Goal: Information Seeking & Learning: Get advice/opinions

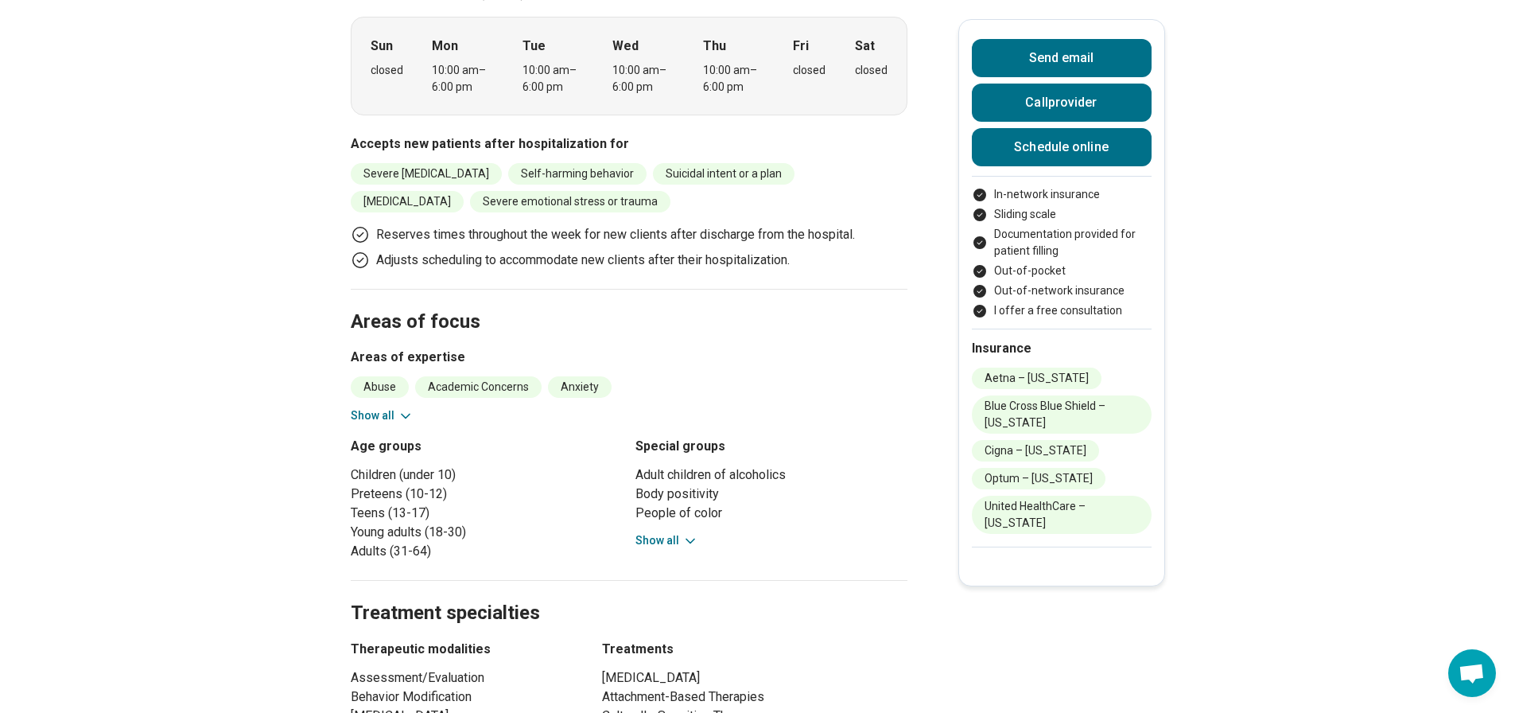
scroll to position [557, 0]
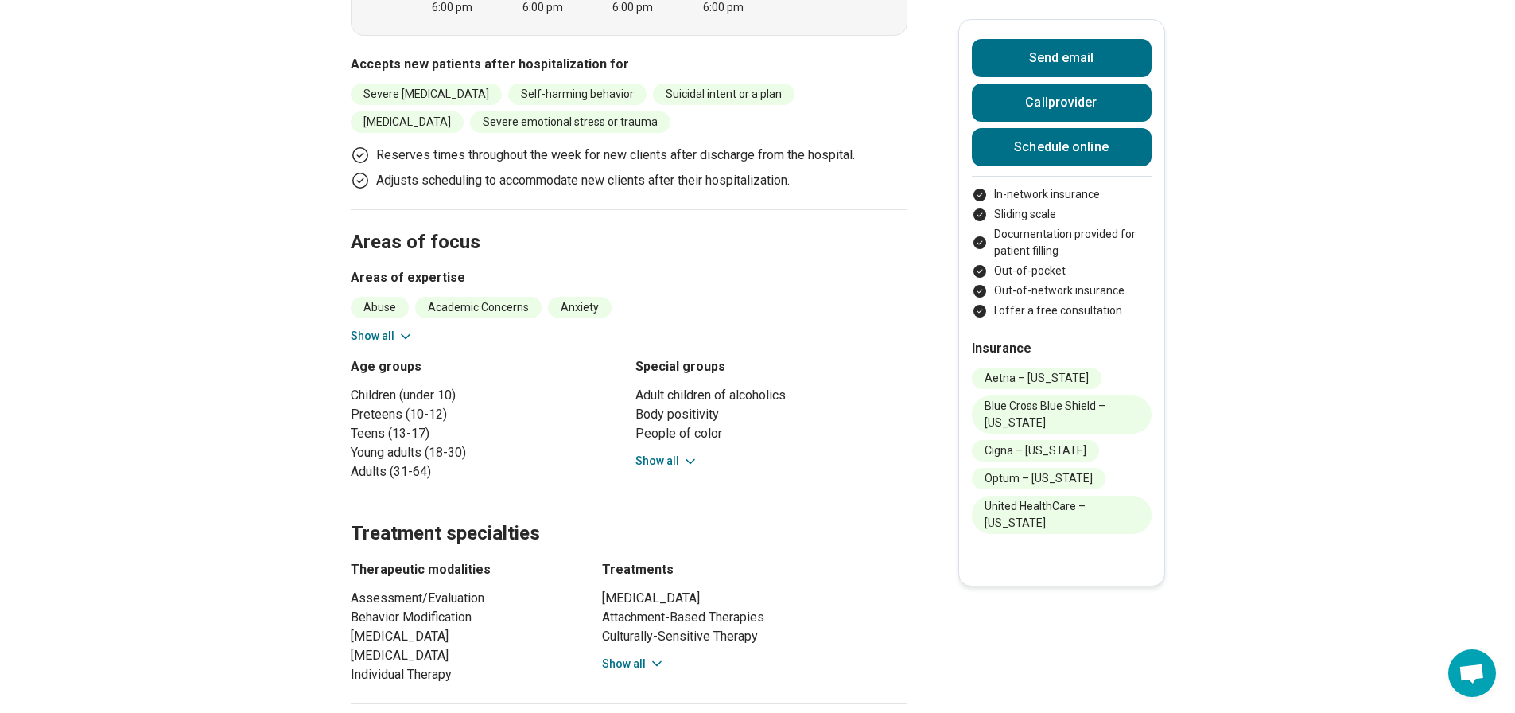
click at [666, 469] on div "Adult children of alcoholics Body positivity People of color People who are bis…" at bounding box center [771, 428] width 272 height 84
click at [666, 469] on button "Show all" at bounding box center [666, 461] width 63 height 17
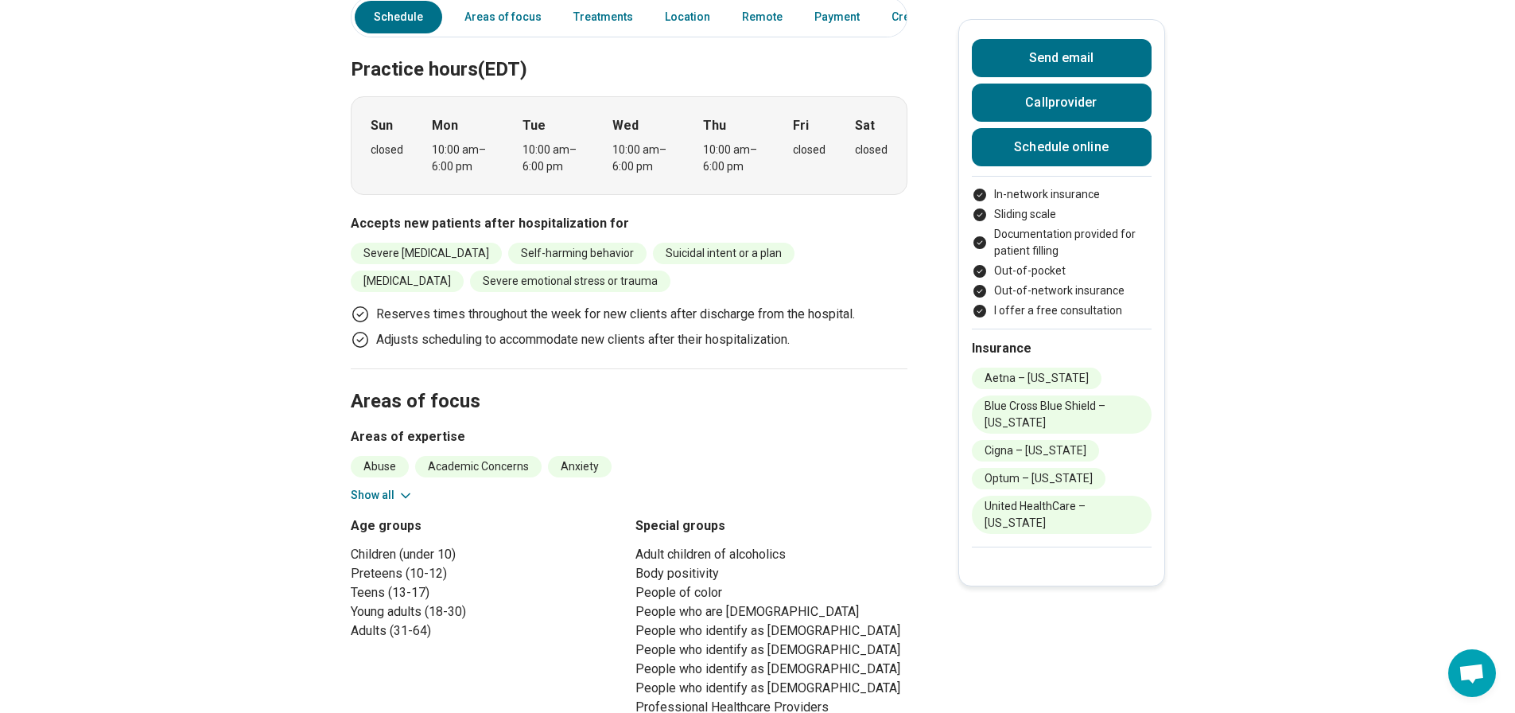
scroll to position [0, 0]
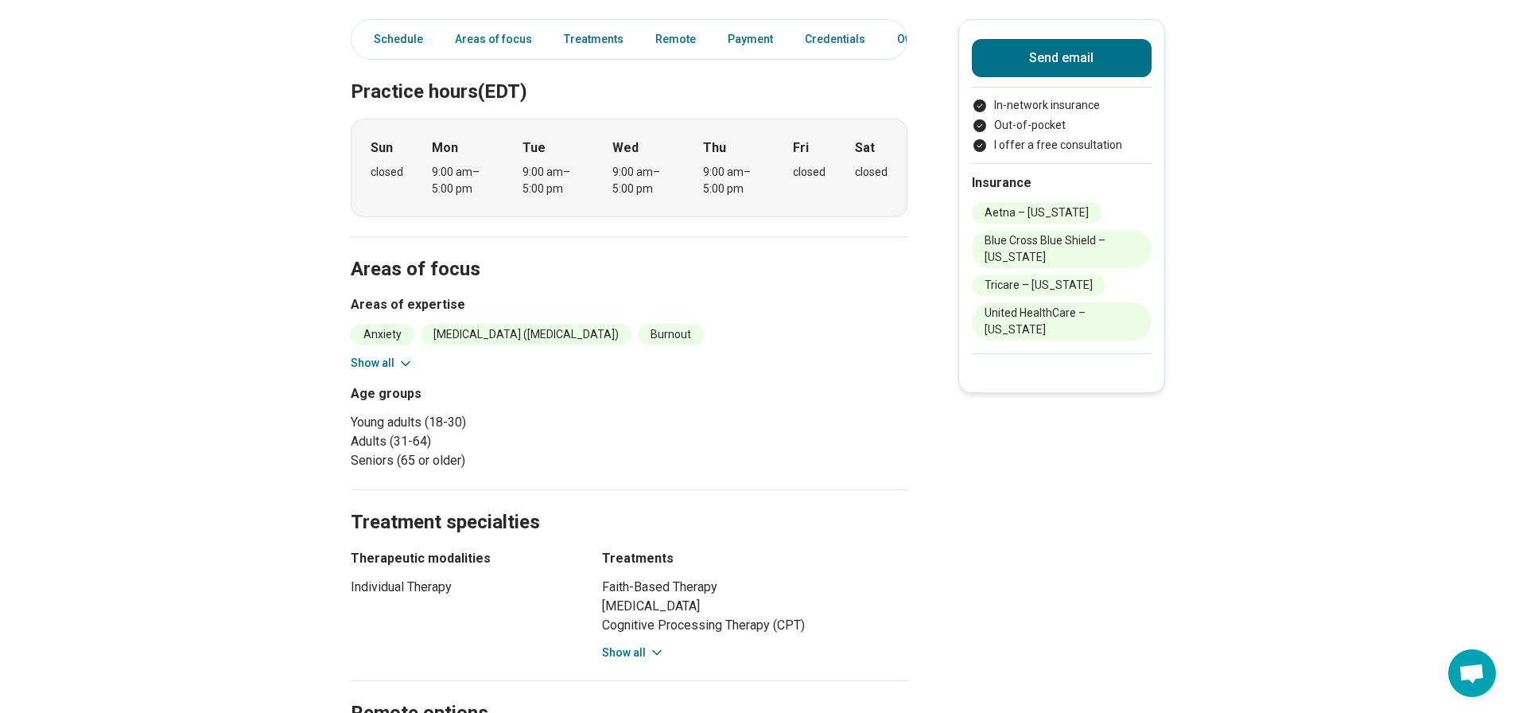
scroll to position [477, 0]
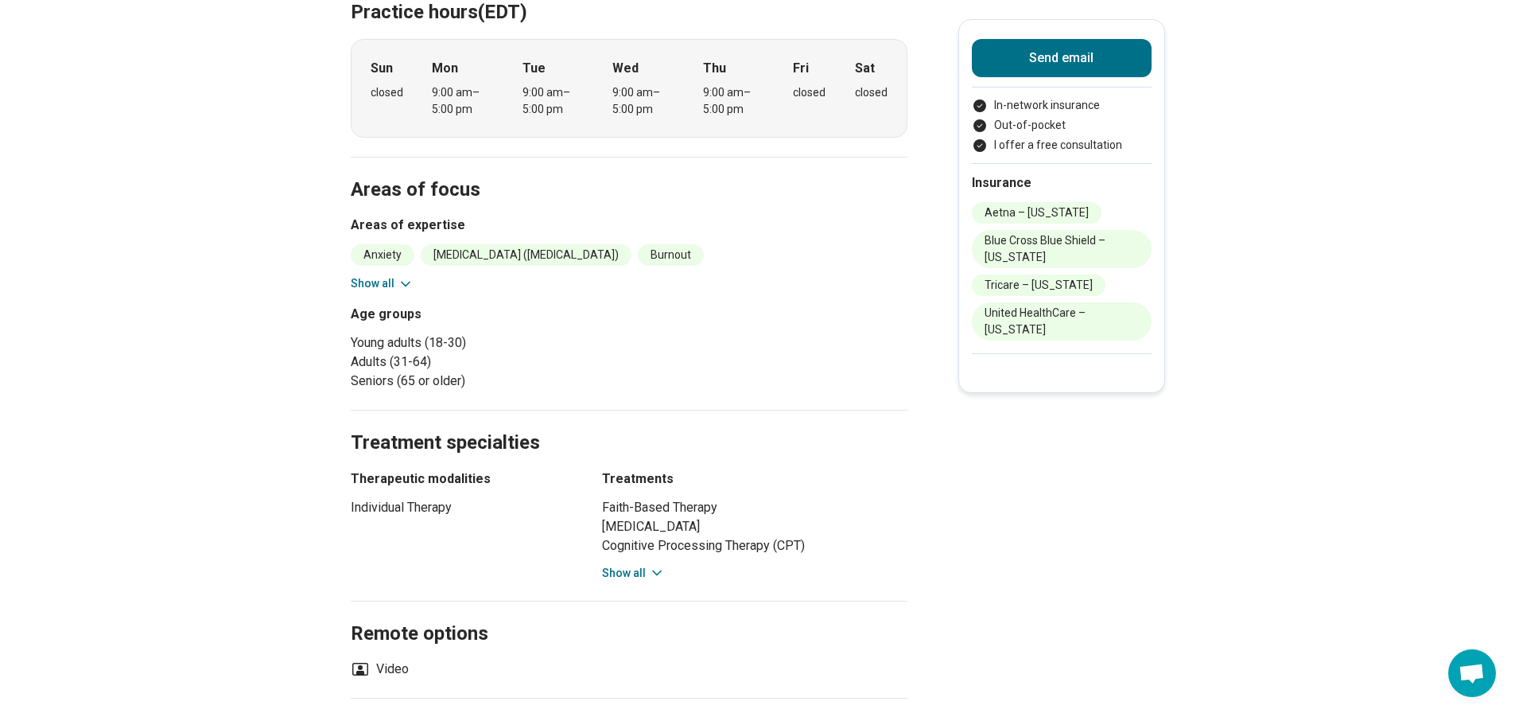
click at [626, 569] on button "Show all" at bounding box center [633, 573] width 63 height 17
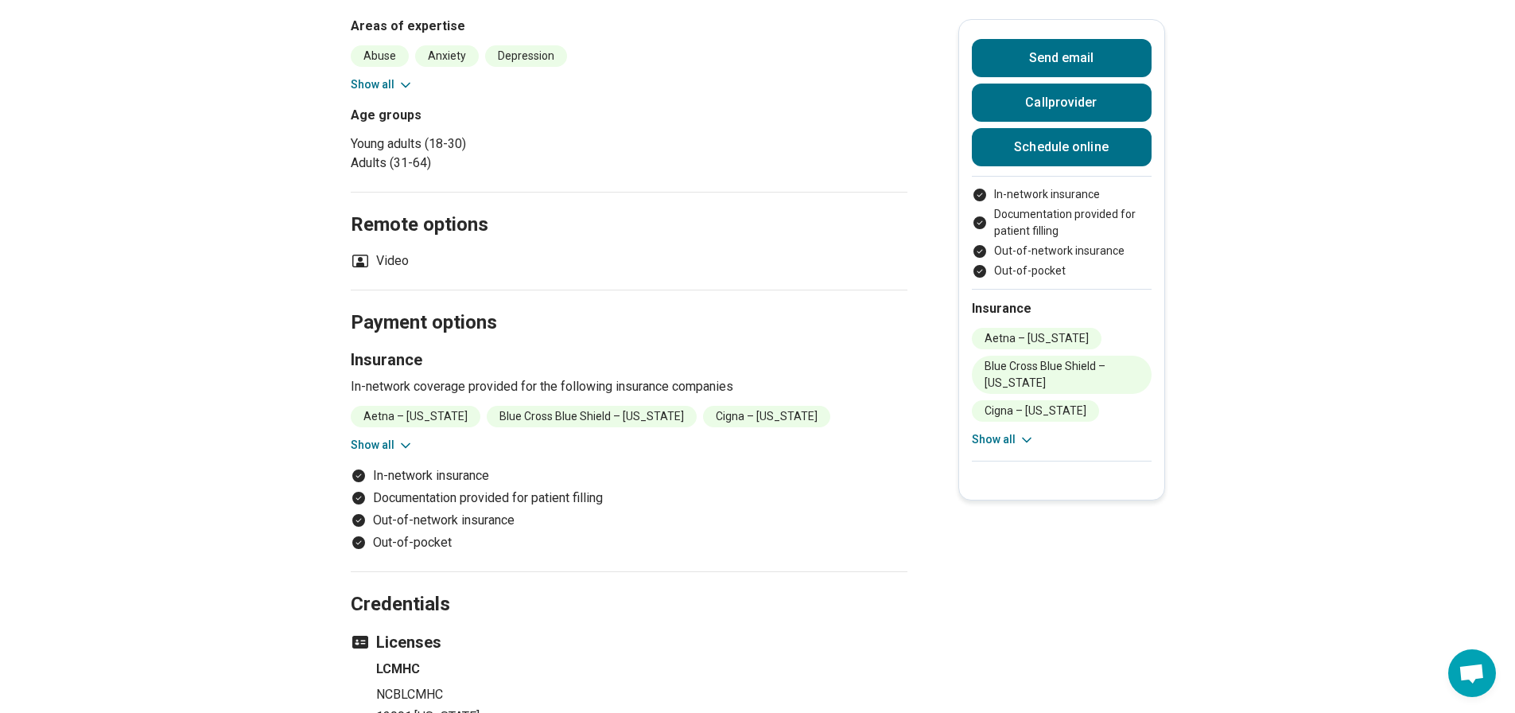
scroll to position [159, 0]
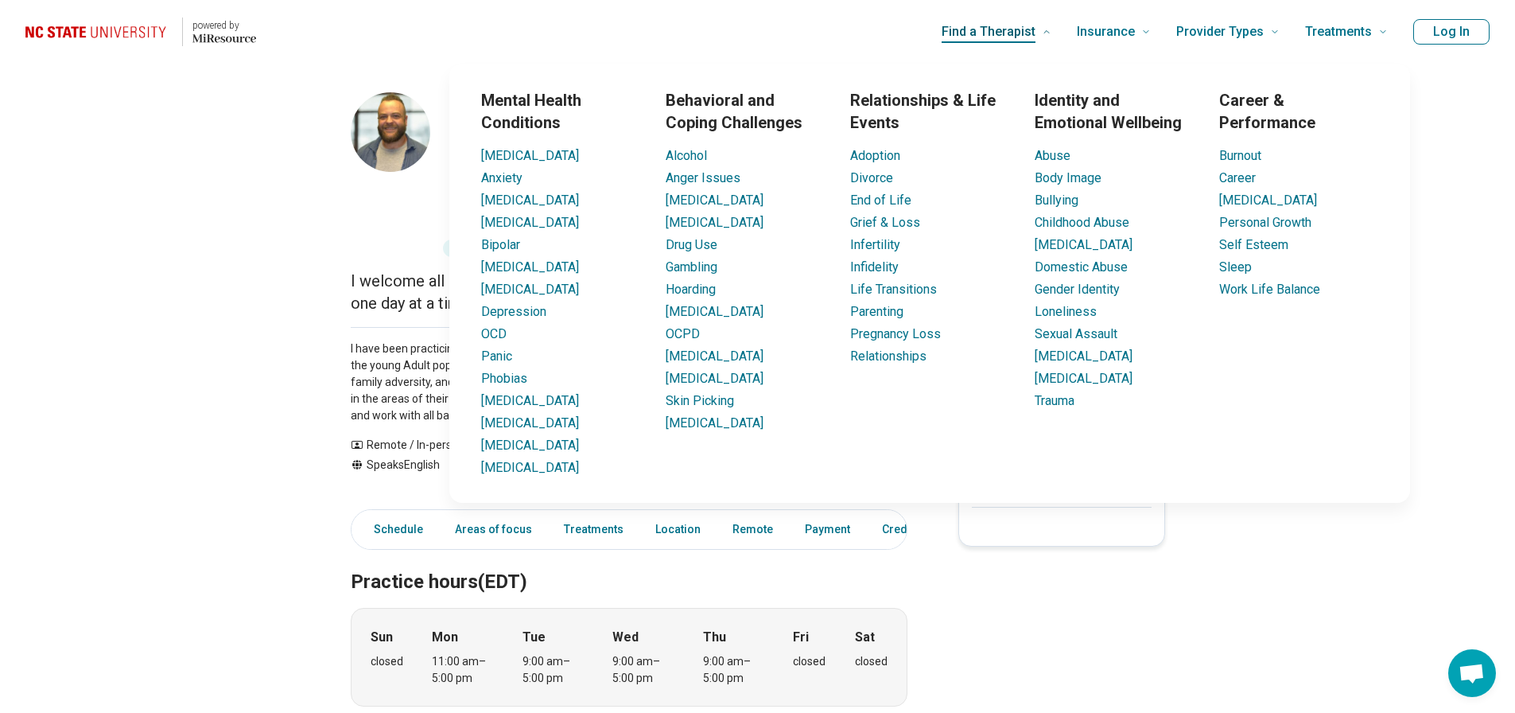
click at [1031, 33] on span "Find a Therapist" at bounding box center [989, 32] width 94 height 22
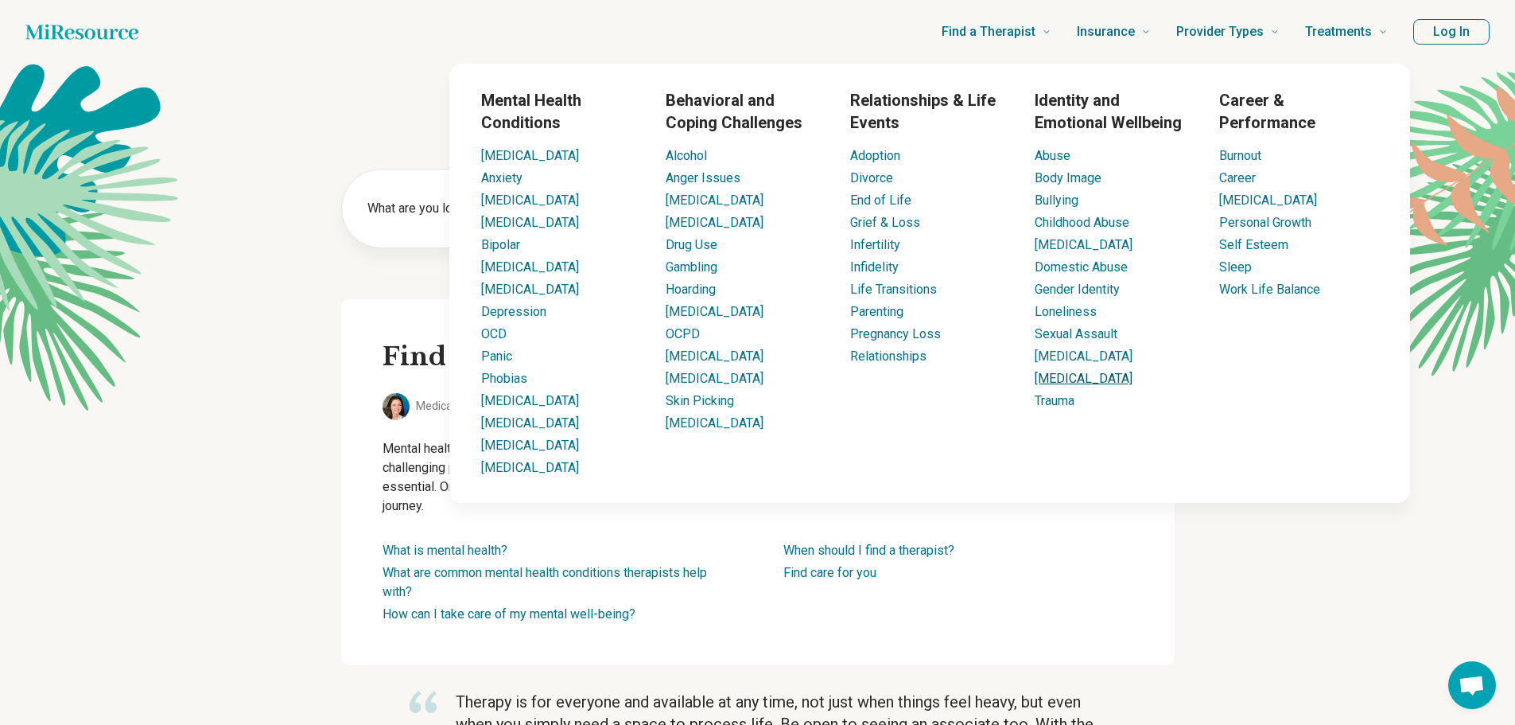
click at [1091, 374] on link "[MEDICAL_DATA]" at bounding box center [1084, 378] width 98 height 15
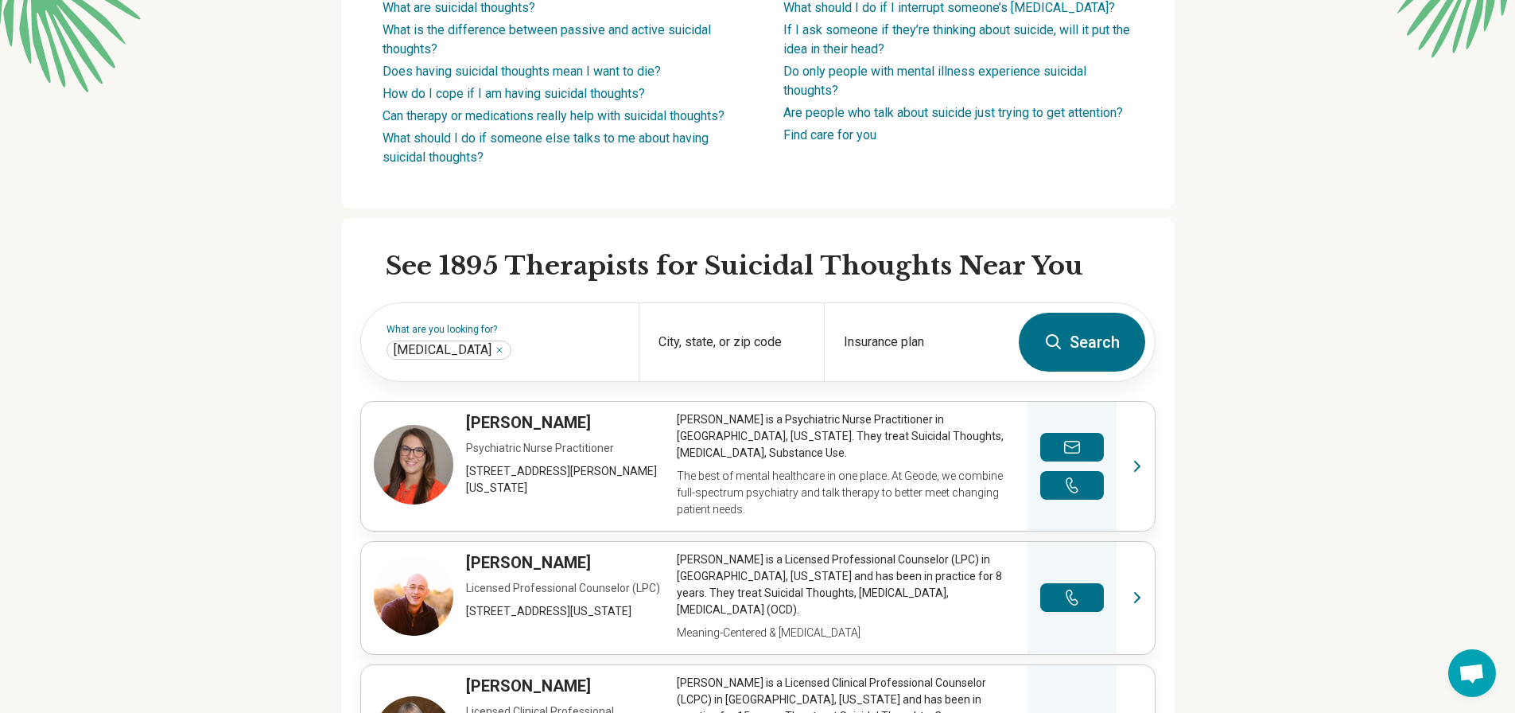
scroll to position [398, 0]
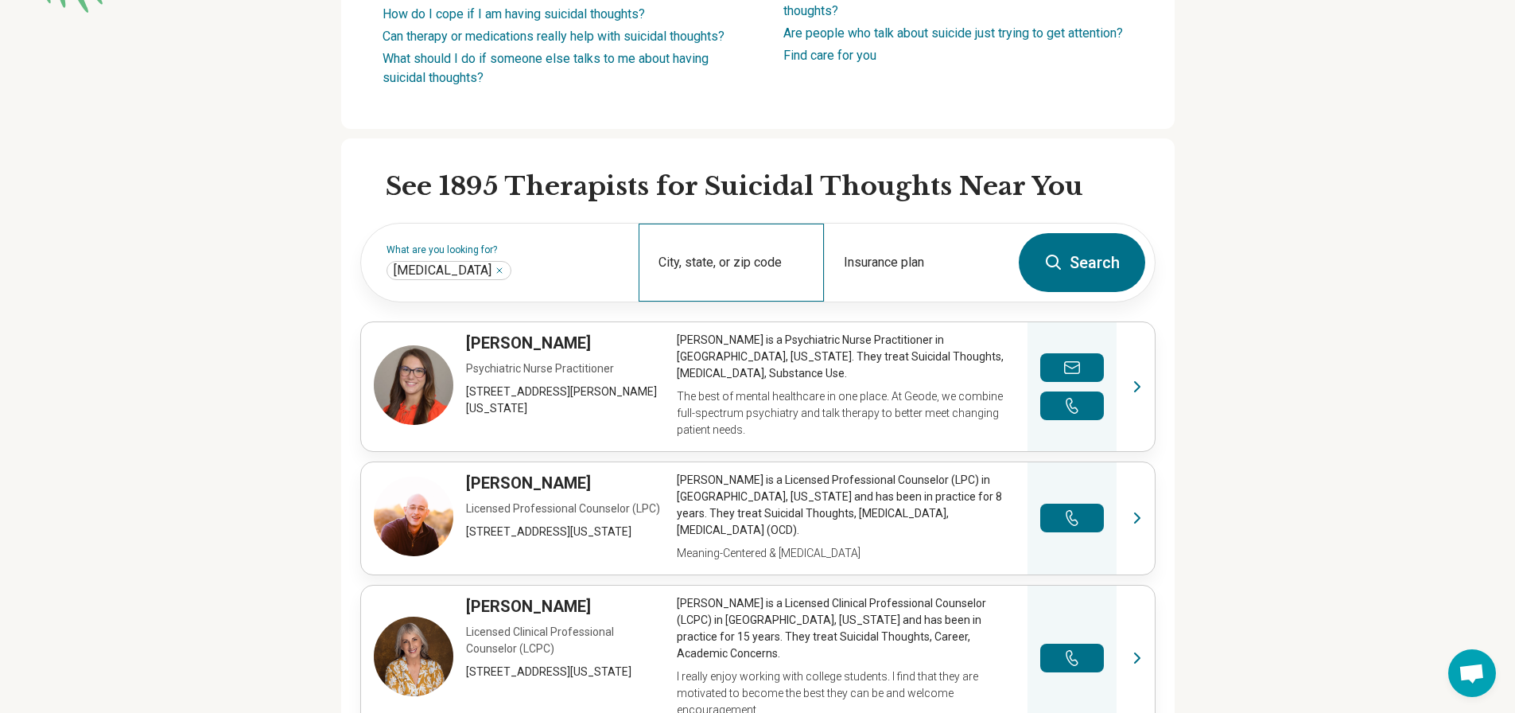
click at [749, 264] on div "City, state, or zip code" at bounding box center [731, 262] width 185 height 78
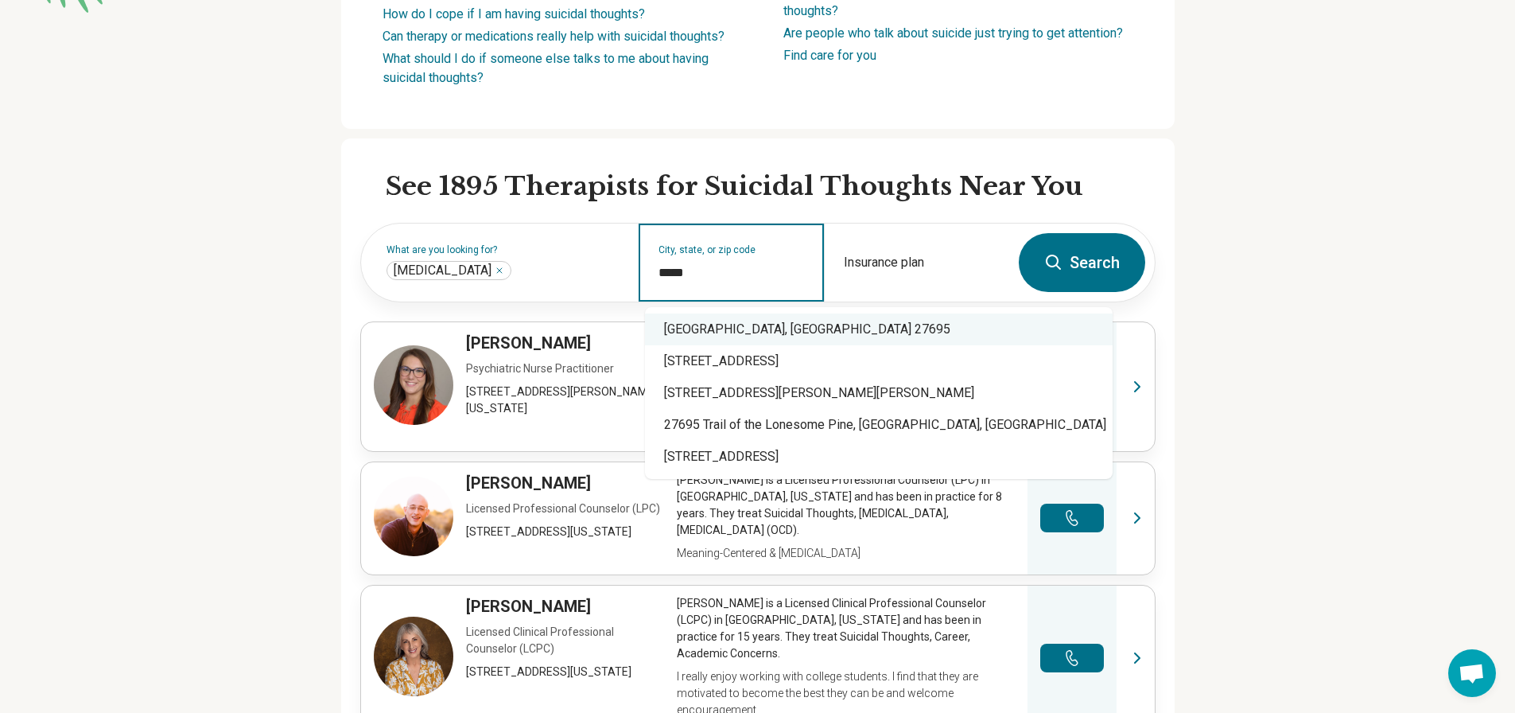
click at [754, 328] on div "Raleigh, NC 27695" at bounding box center [879, 329] width 468 height 32
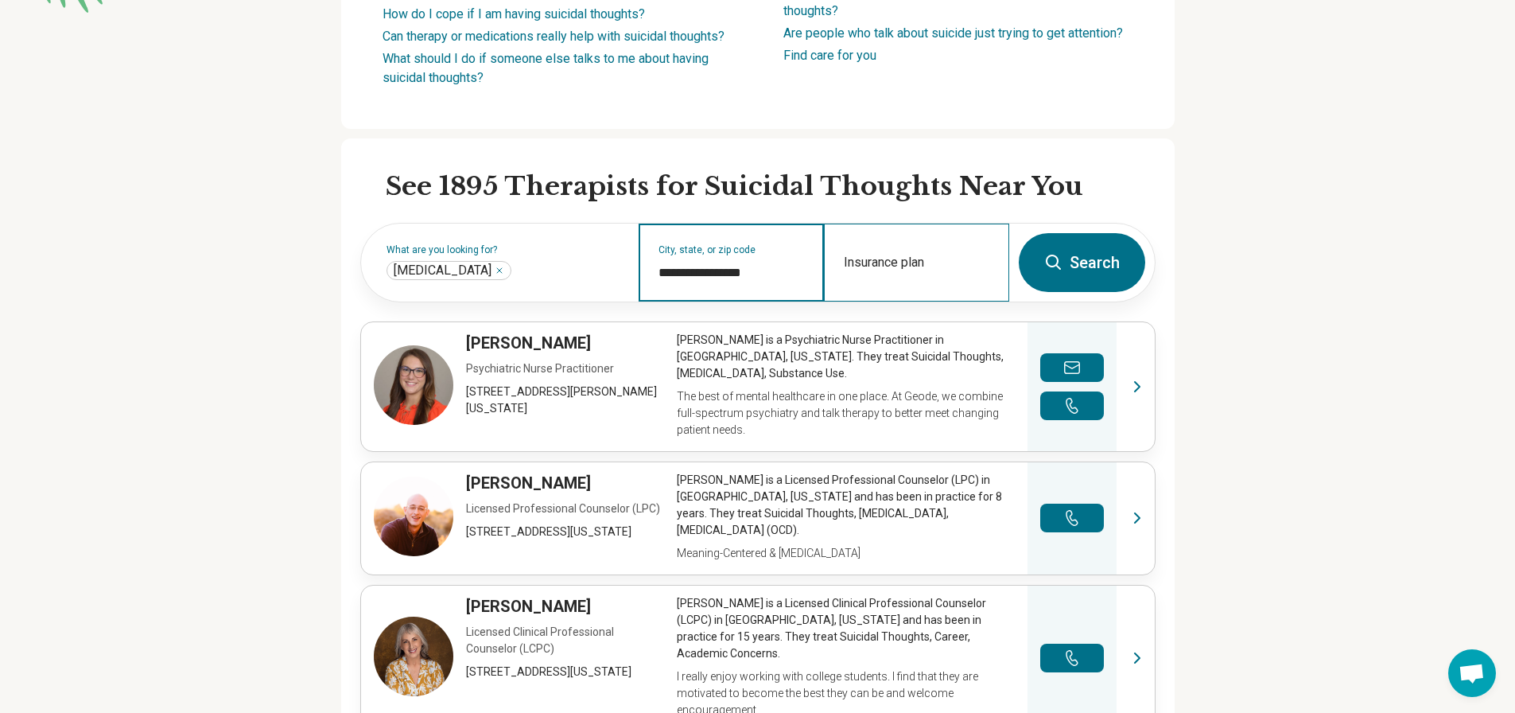
type input "**********"
click at [971, 262] on div "Insurance plan" at bounding box center [916, 262] width 185 height 78
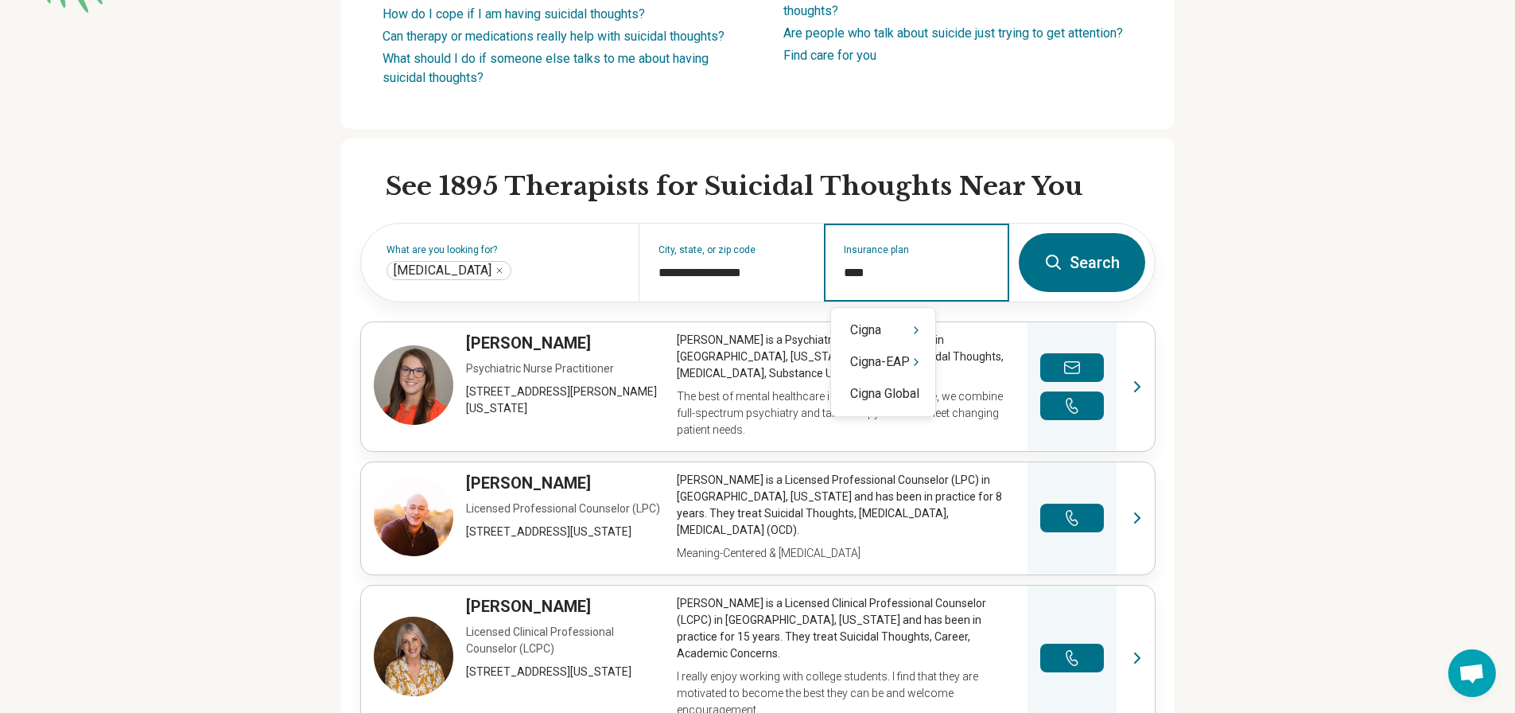
type input "*****"
click at [896, 334] on div "Cigna" at bounding box center [883, 330] width 104 height 32
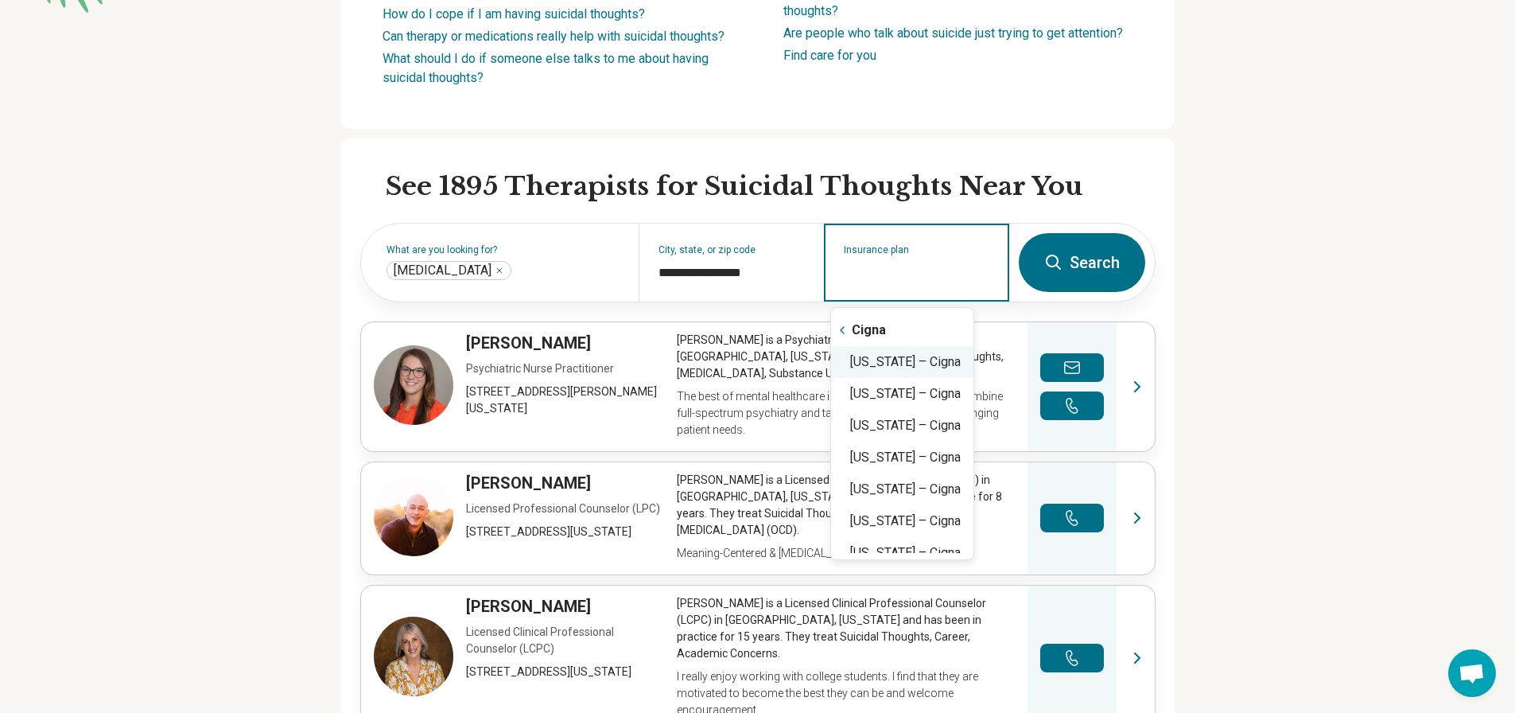
click at [959, 360] on div "North Carolina – Cigna" at bounding box center [902, 362] width 142 height 32
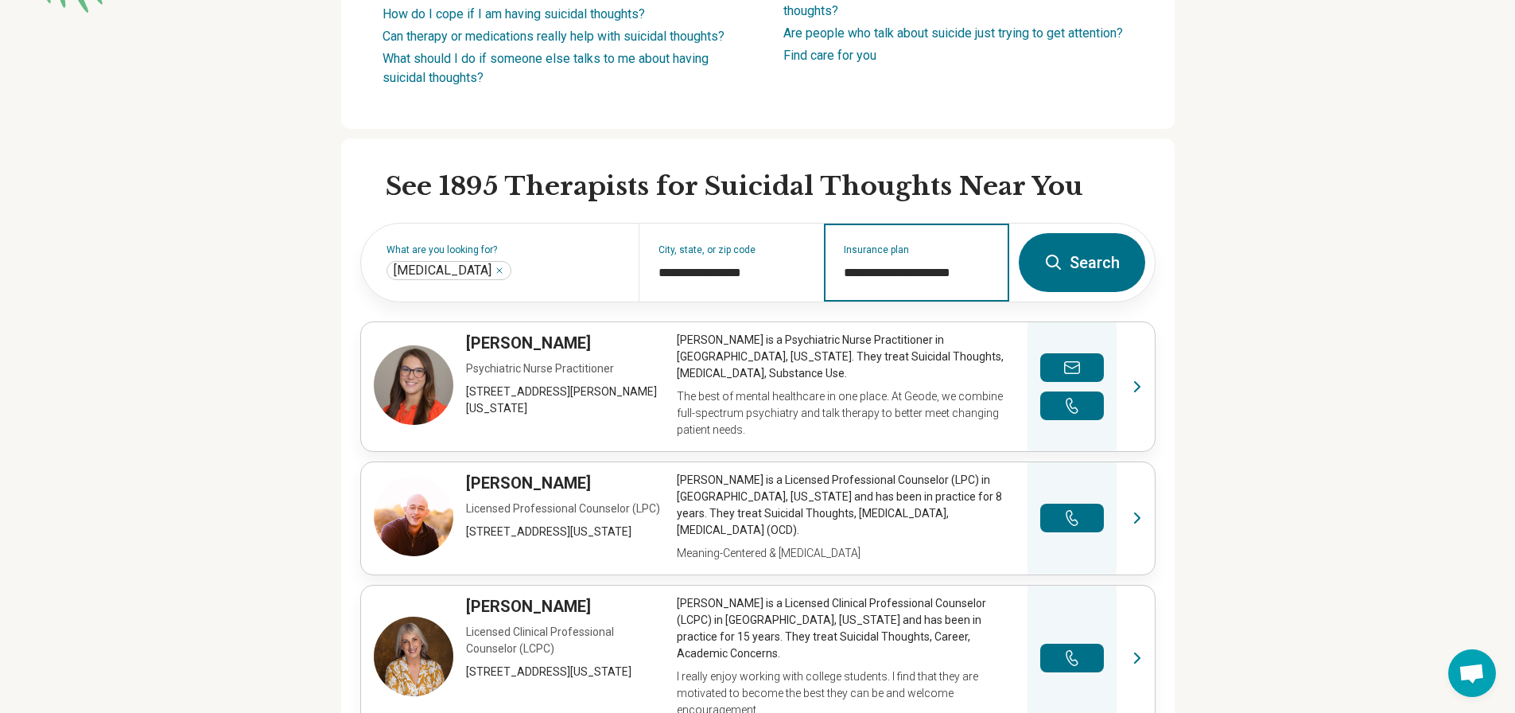
type input "**********"
click at [1107, 270] on button "Search" at bounding box center [1082, 262] width 126 height 59
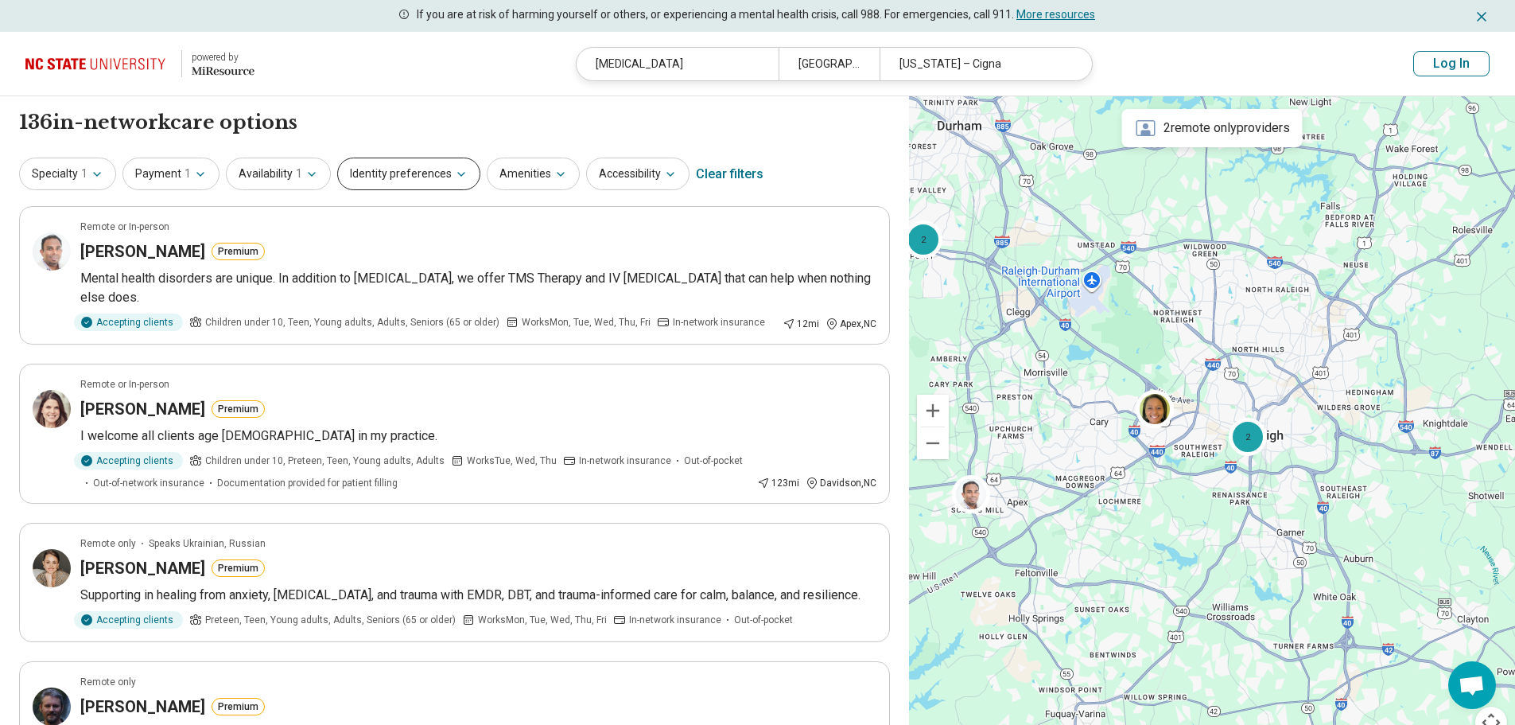
click at [432, 176] on button "Identity preferences" at bounding box center [408, 173] width 143 height 33
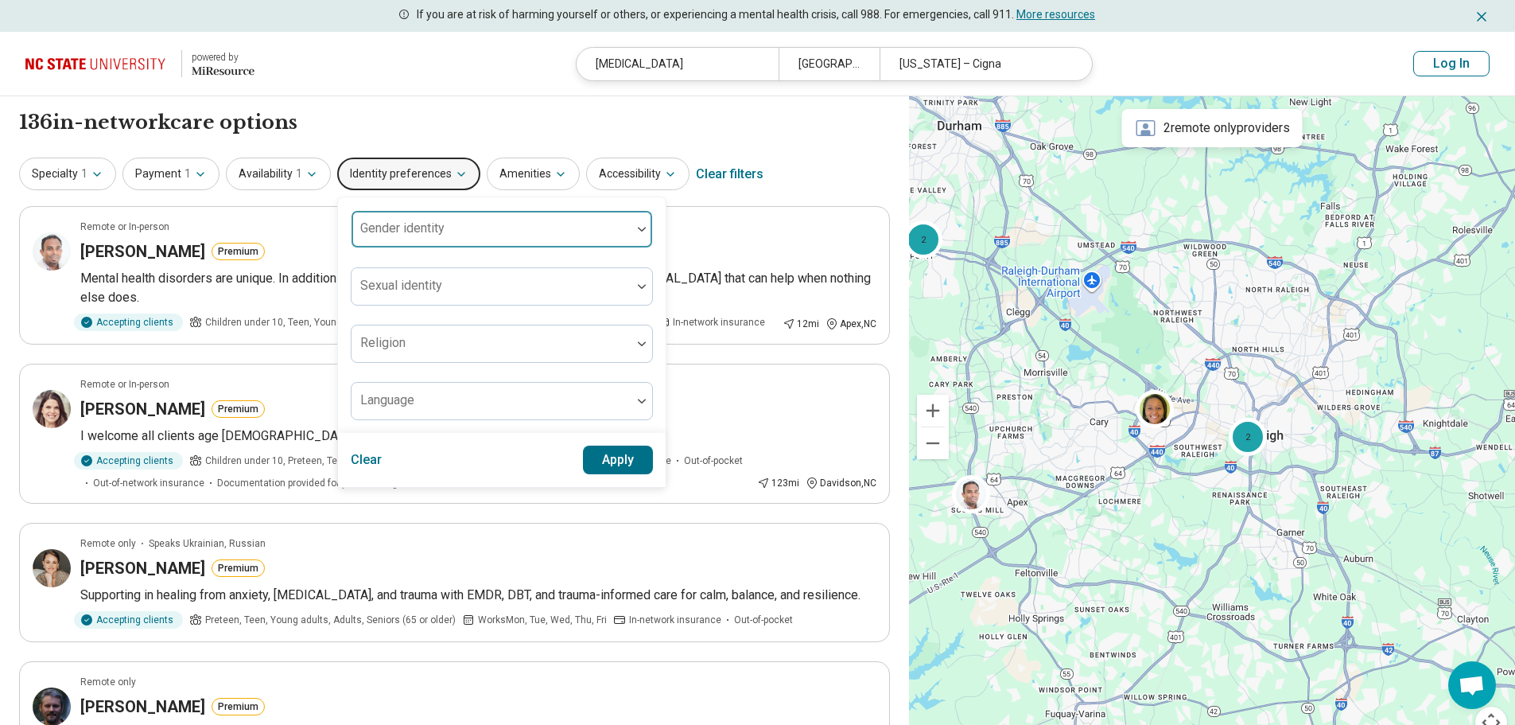
click at [431, 235] on div "Gender identity" at bounding box center [502, 229] width 302 height 38
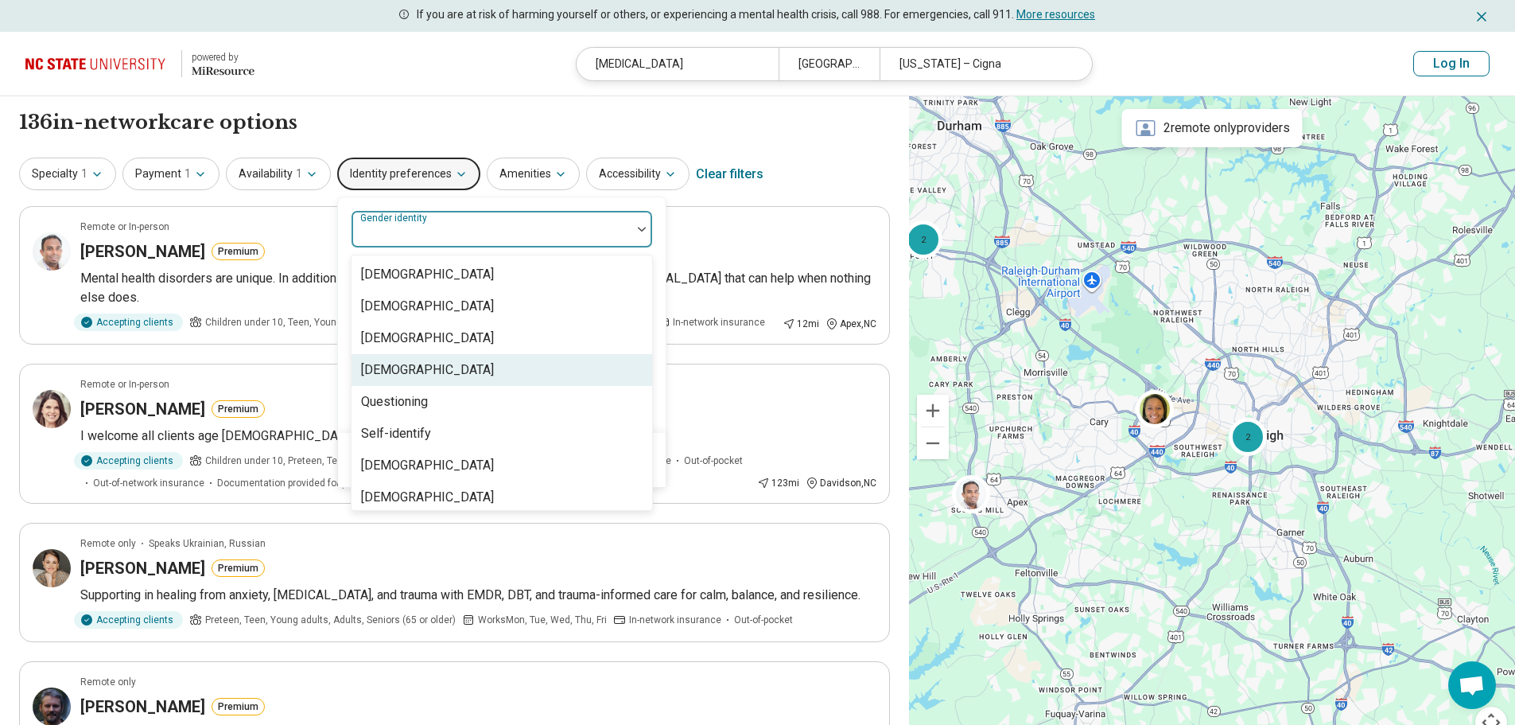
scroll to position [6, 0]
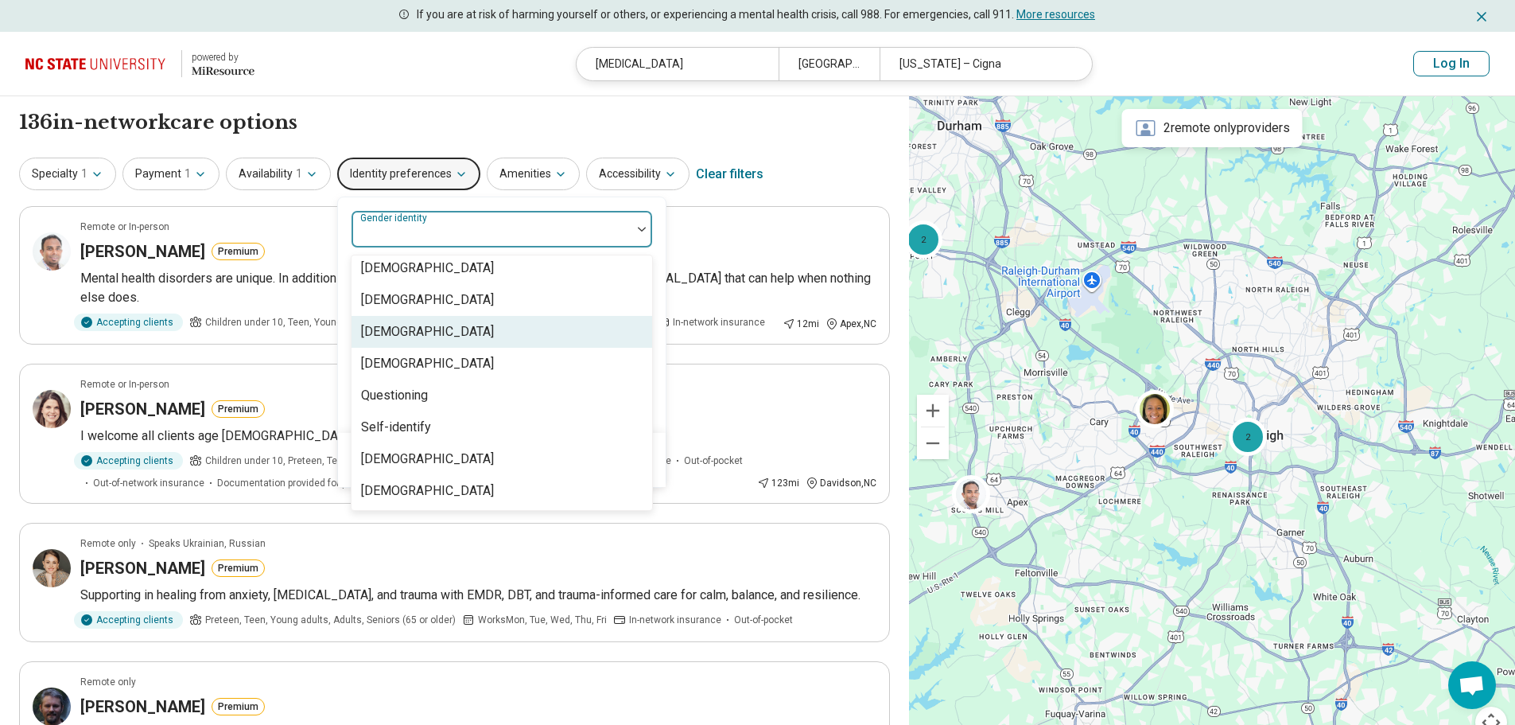
click at [492, 337] on div "Genderqueer" at bounding box center [502, 332] width 301 height 32
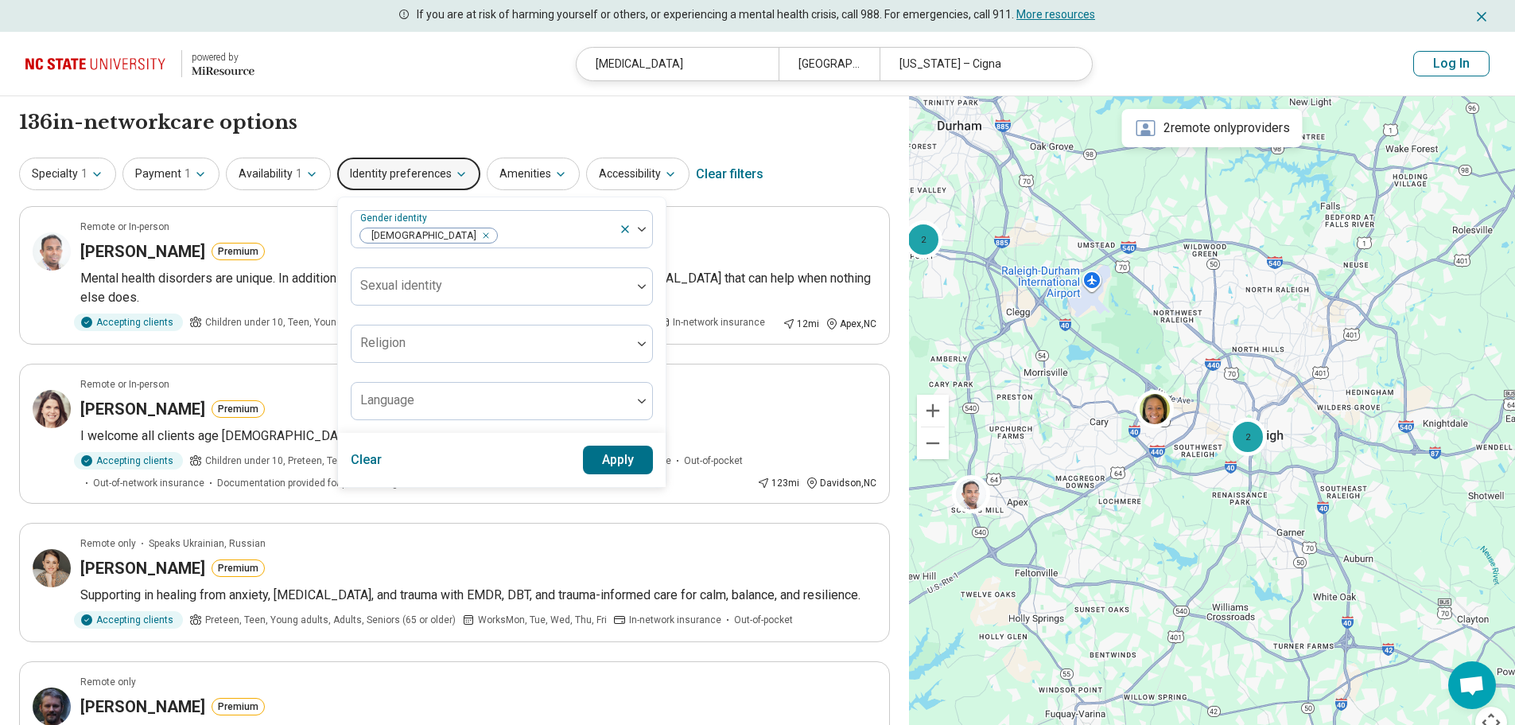
click at [791, 156] on div "Specialty 1 Payment 1 Availability 1 Identity preferences Gender identity Gende…" at bounding box center [454, 174] width 871 height 38
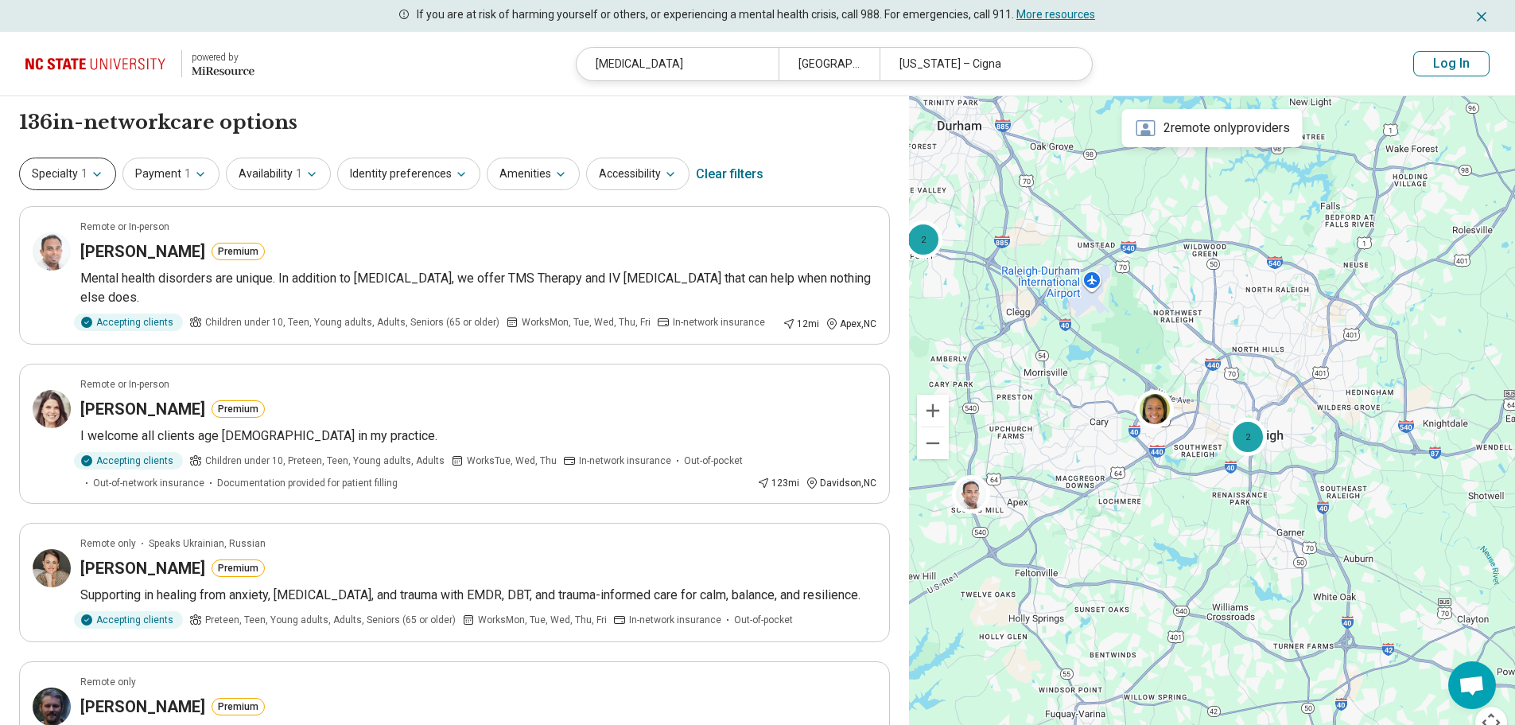
click at [64, 177] on button "Specialty 1" at bounding box center [67, 173] width 97 height 33
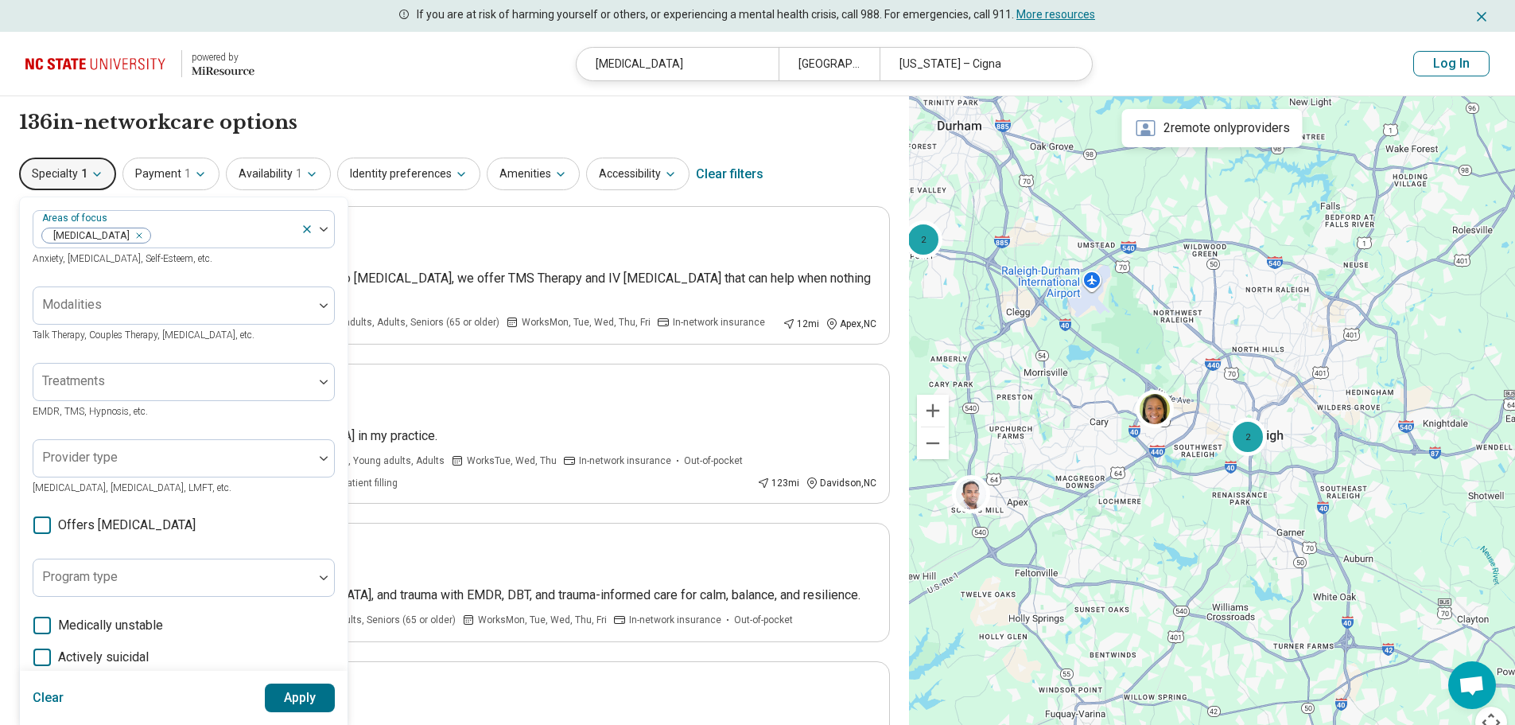
click at [375, 129] on div "136 in-network care options 136 in-network care option s" at bounding box center [454, 122] width 871 height 27
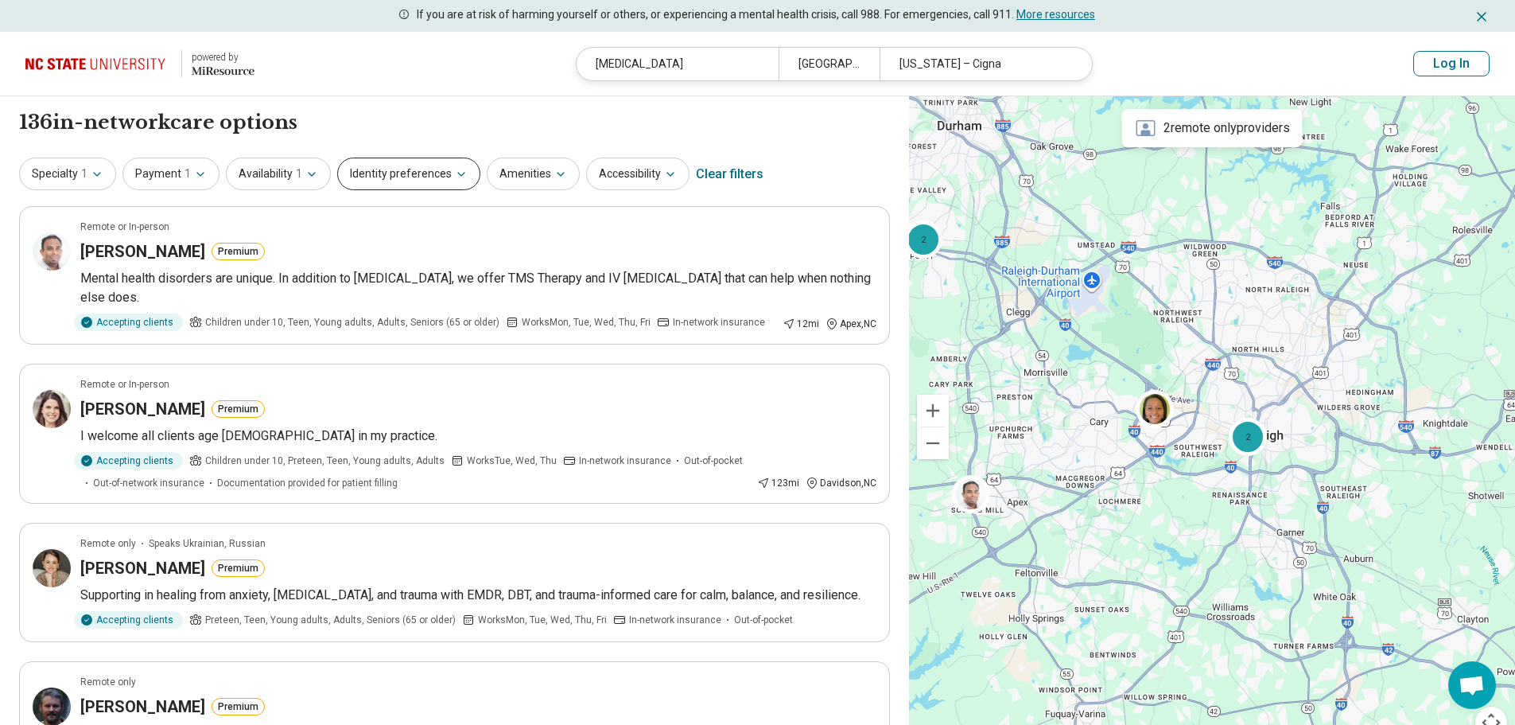
click at [407, 176] on button "Identity preferences" at bounding box center [408, 173] width 143 height 33
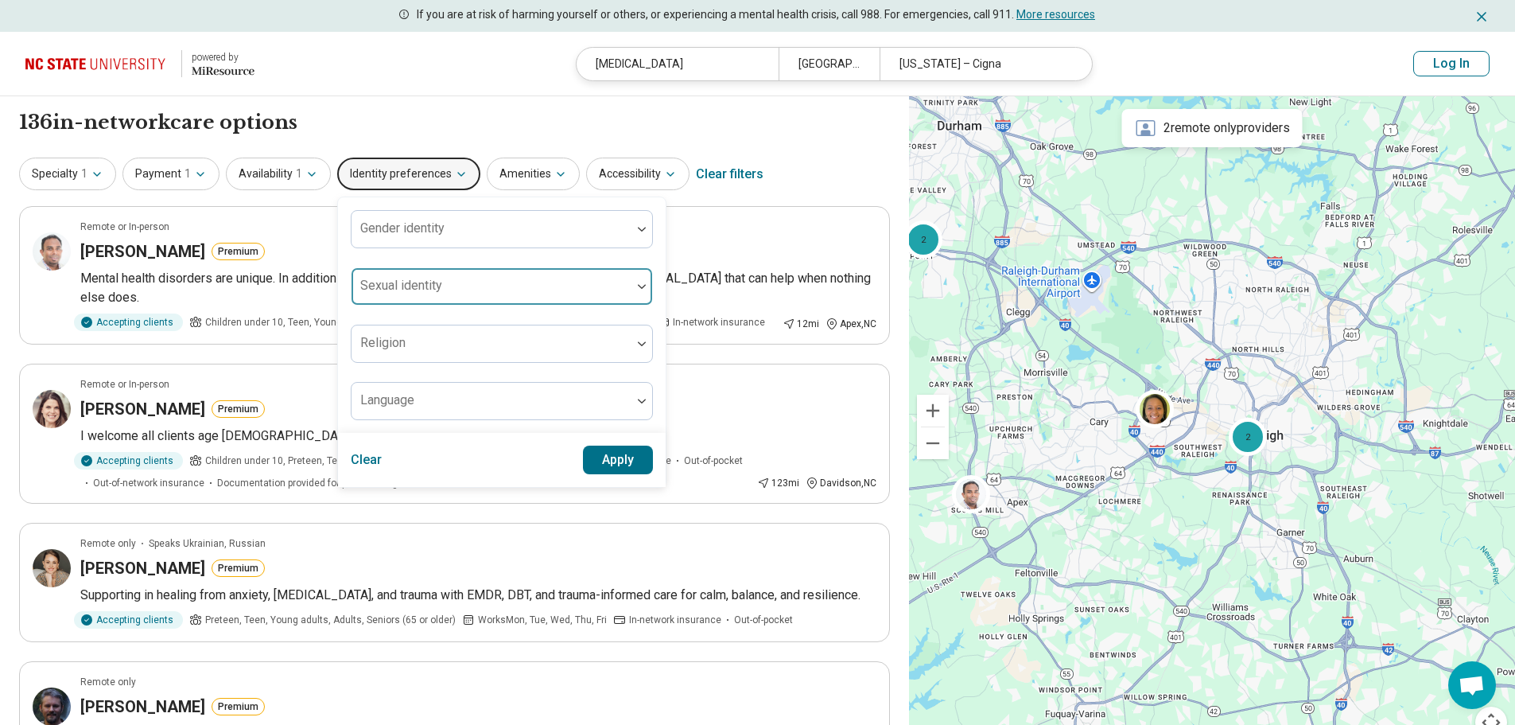
click at [500, 282] on div at bounding box center [491, 293] width 267 height 22
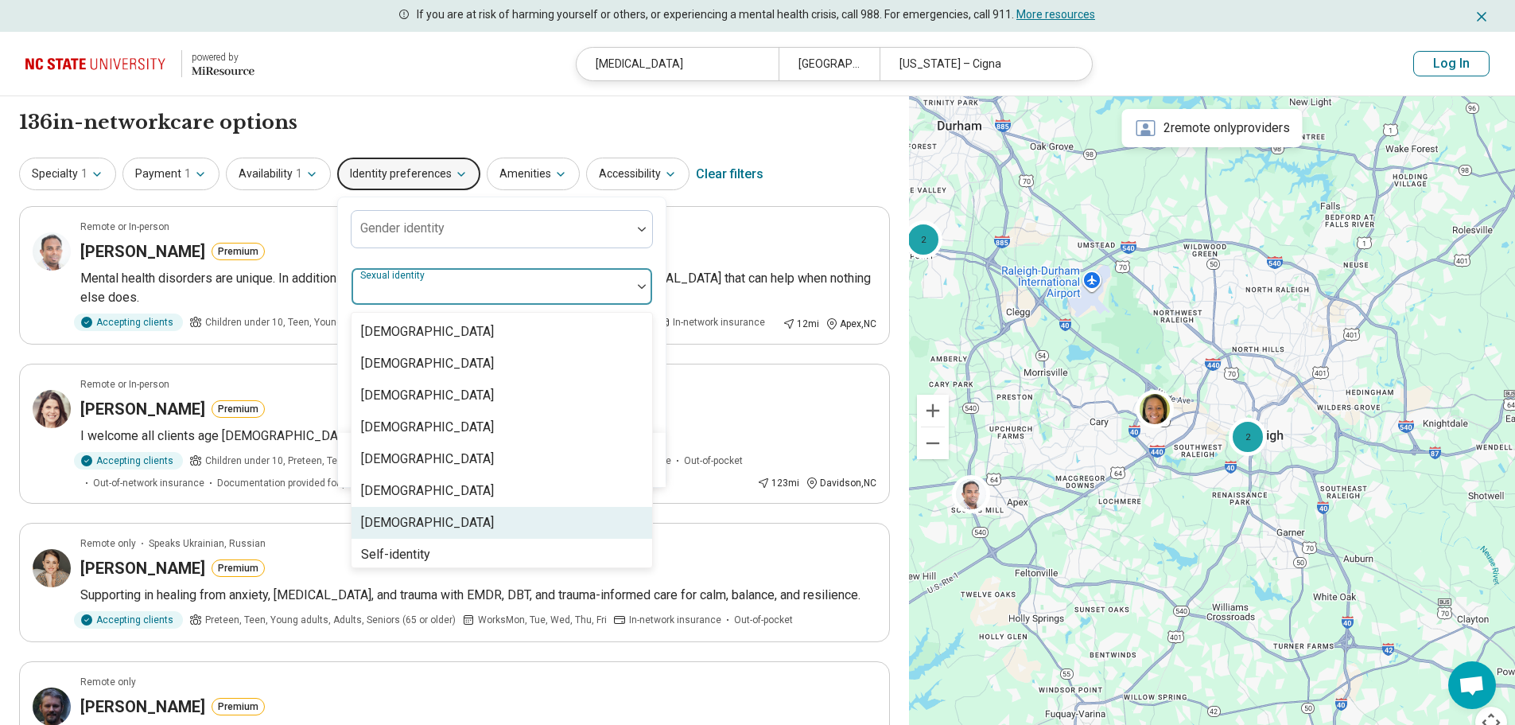
click at [441, 514] on div "[DEMOGRAPHIC_DATA]" at bounding box center [502, 523] width 301 height 32
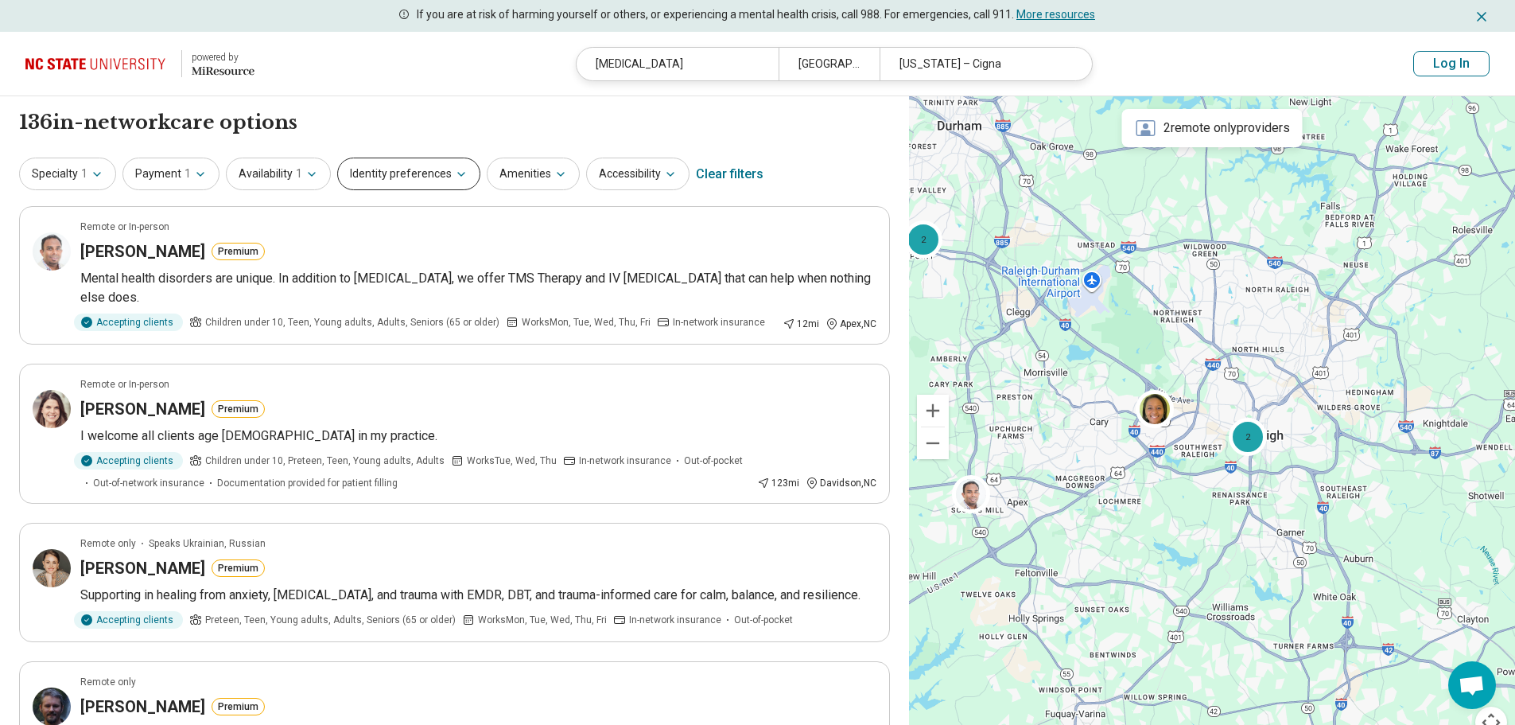
click at [394, 181] on button "Identity preferences" at bounding box center [408, 173] width 143 height 33
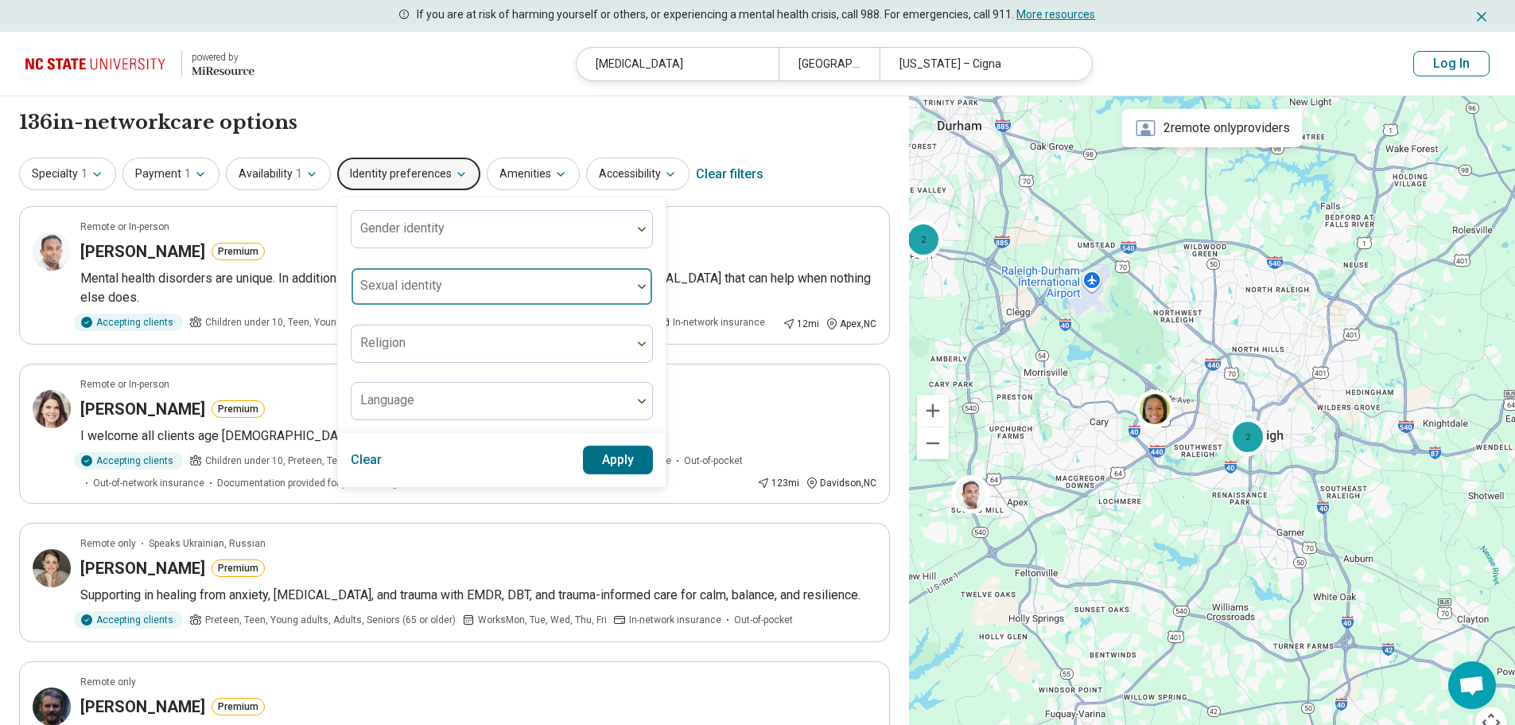
click at [442, 290] on div at bounding box center [491, 293] width 267 height 22
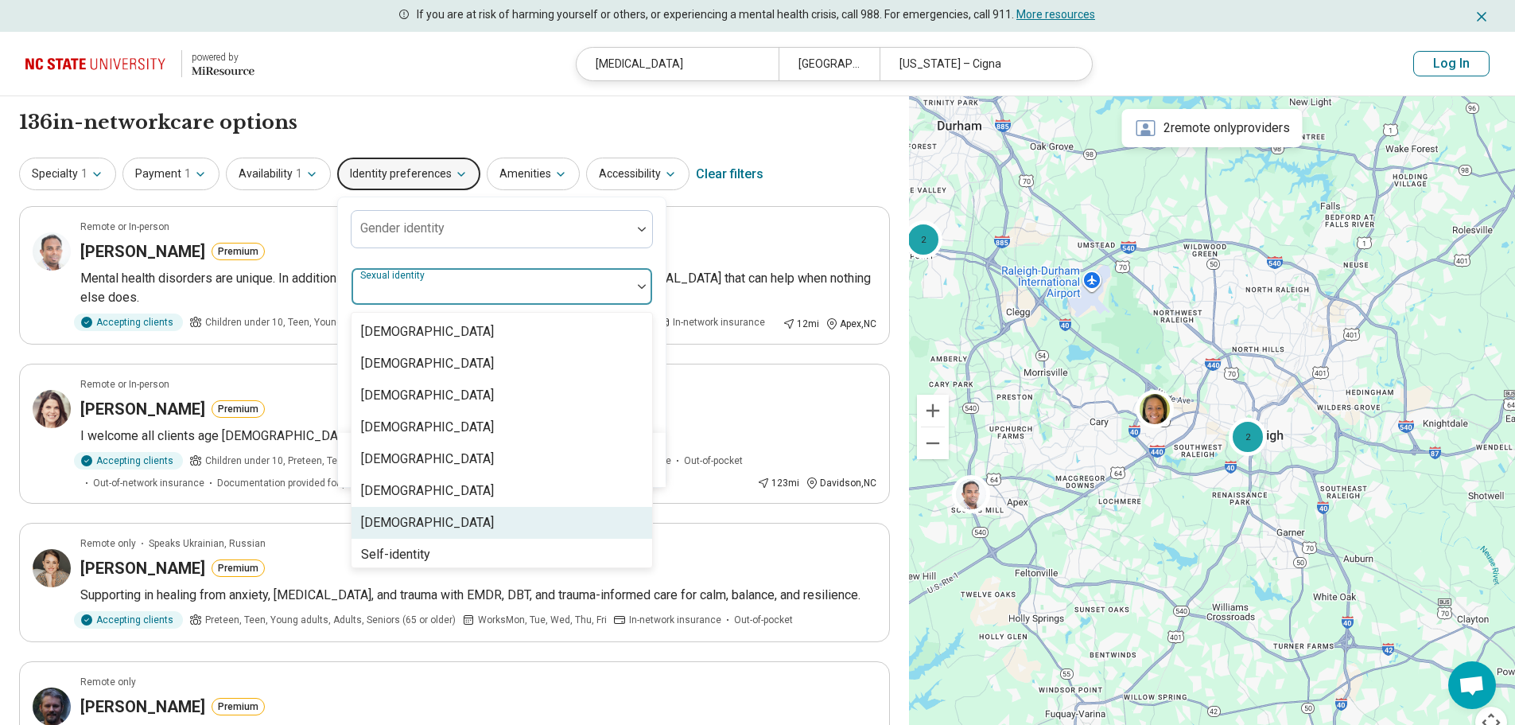
click at [460, 524] on div "[DEMOGRAPHIC_DATA]" at bounding box center [502, 523] width 301 height 32
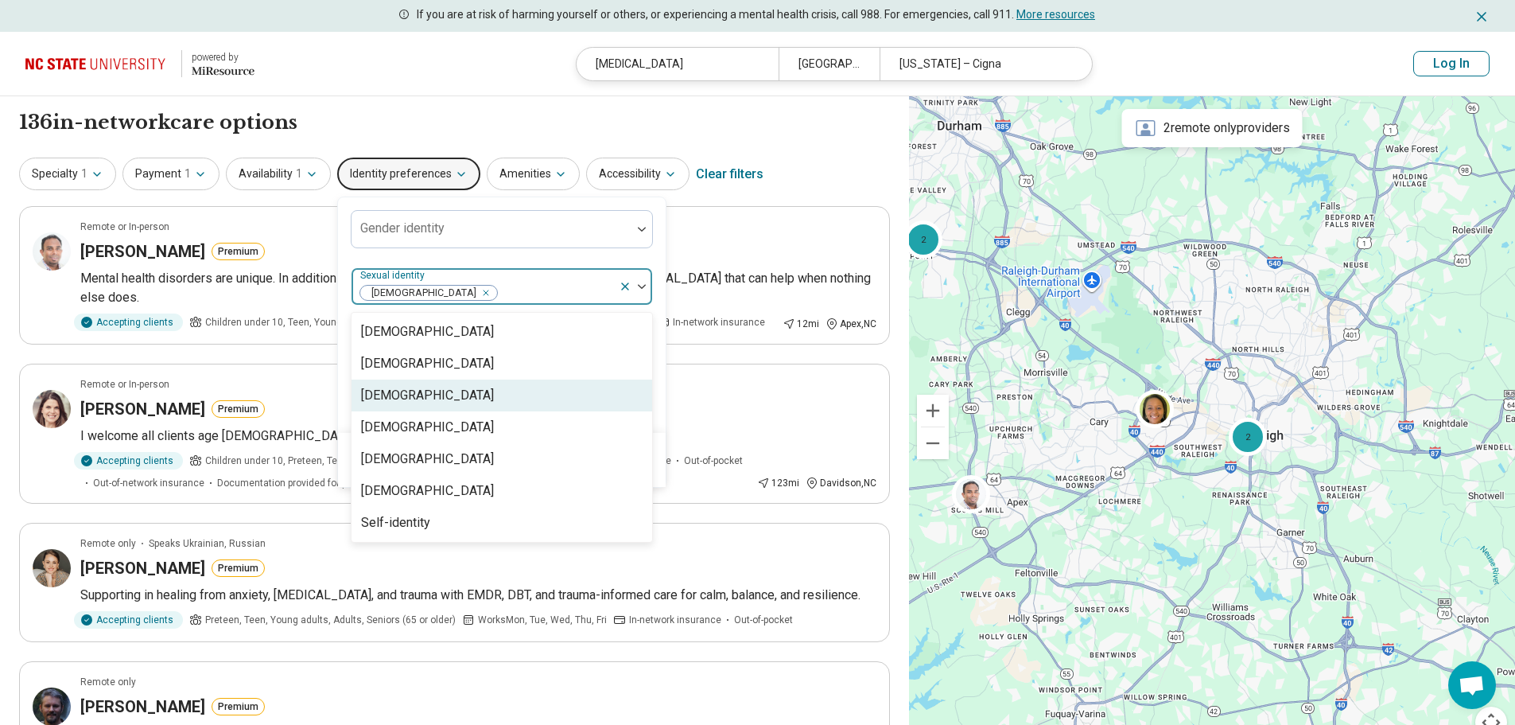
click at [658, 418] on div "Gender identity option Queer, selected. 7 results available. Use Up and Down to…" at bounding box center [502, 314] width 328 height 235
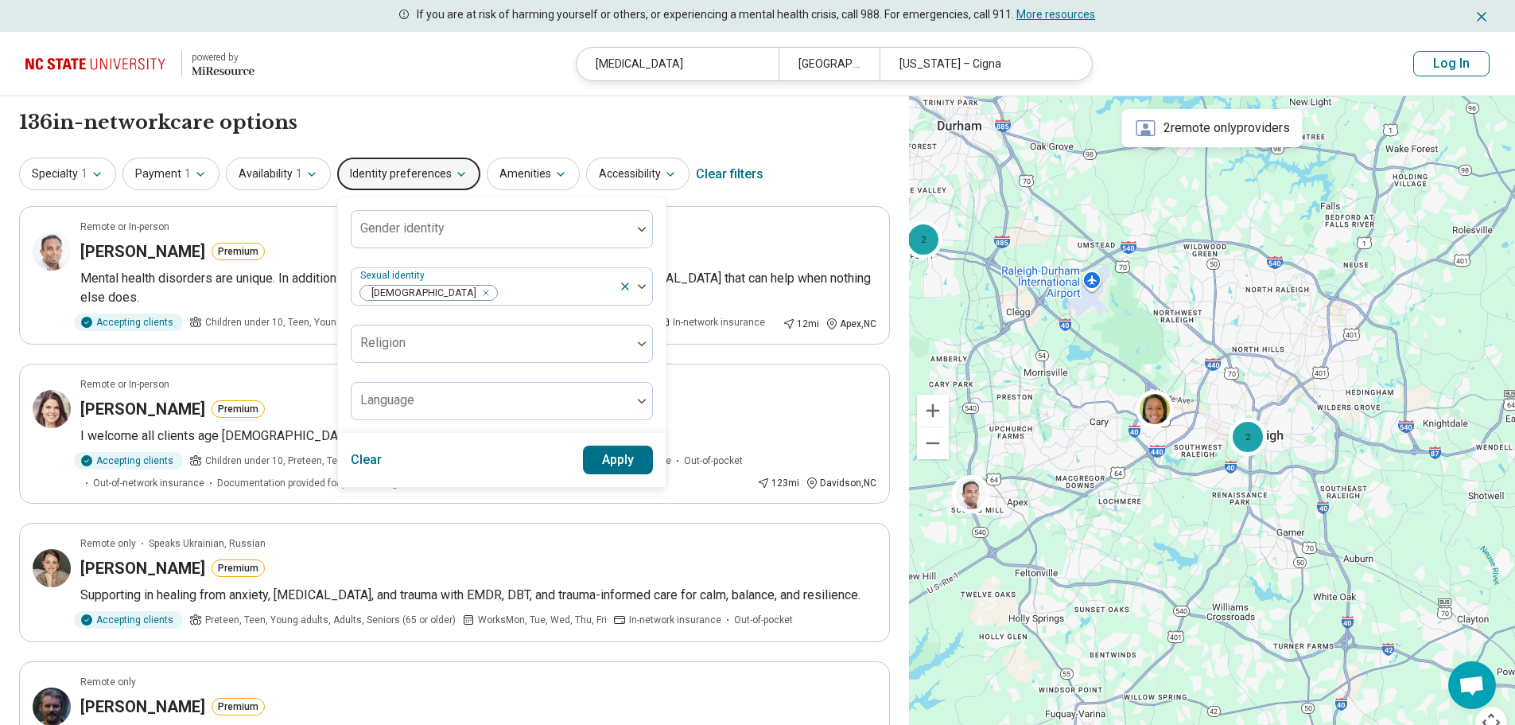
click at [605, 455] on button "Apply" at bounding box center [618, 459] width 71 height 29
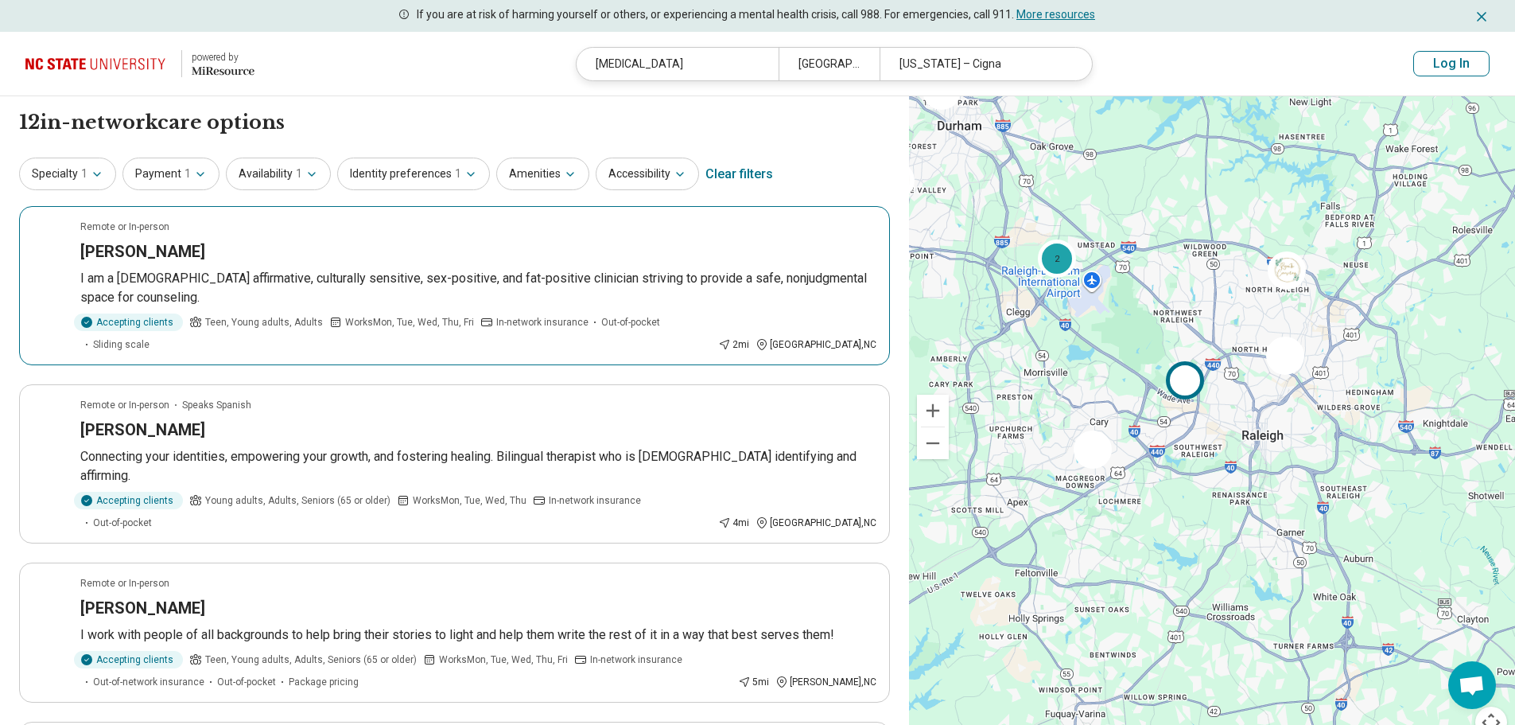
click at [135, 258] on h3 "Sarah Floyd" at bounding box center [142, 251] width 125 height 22
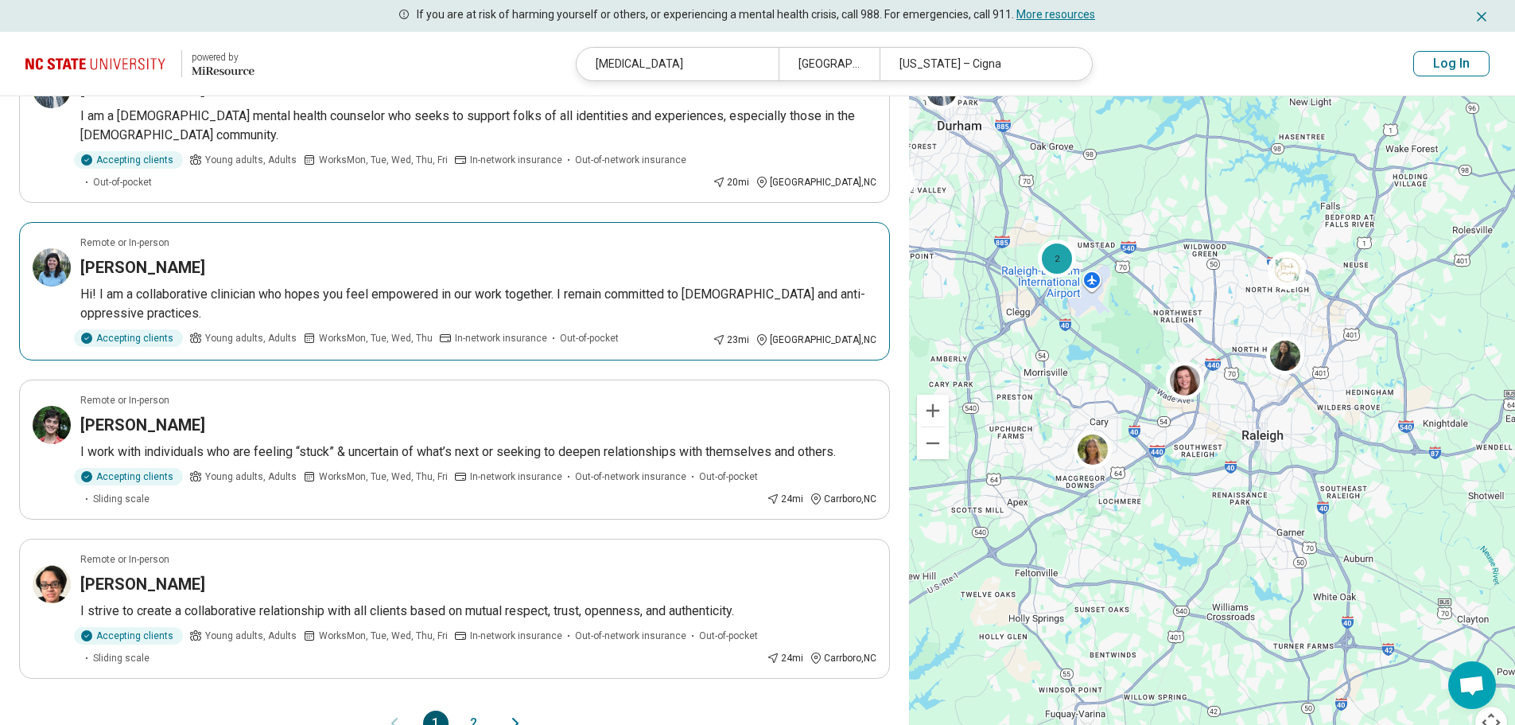
scroll to position [1193, 0]
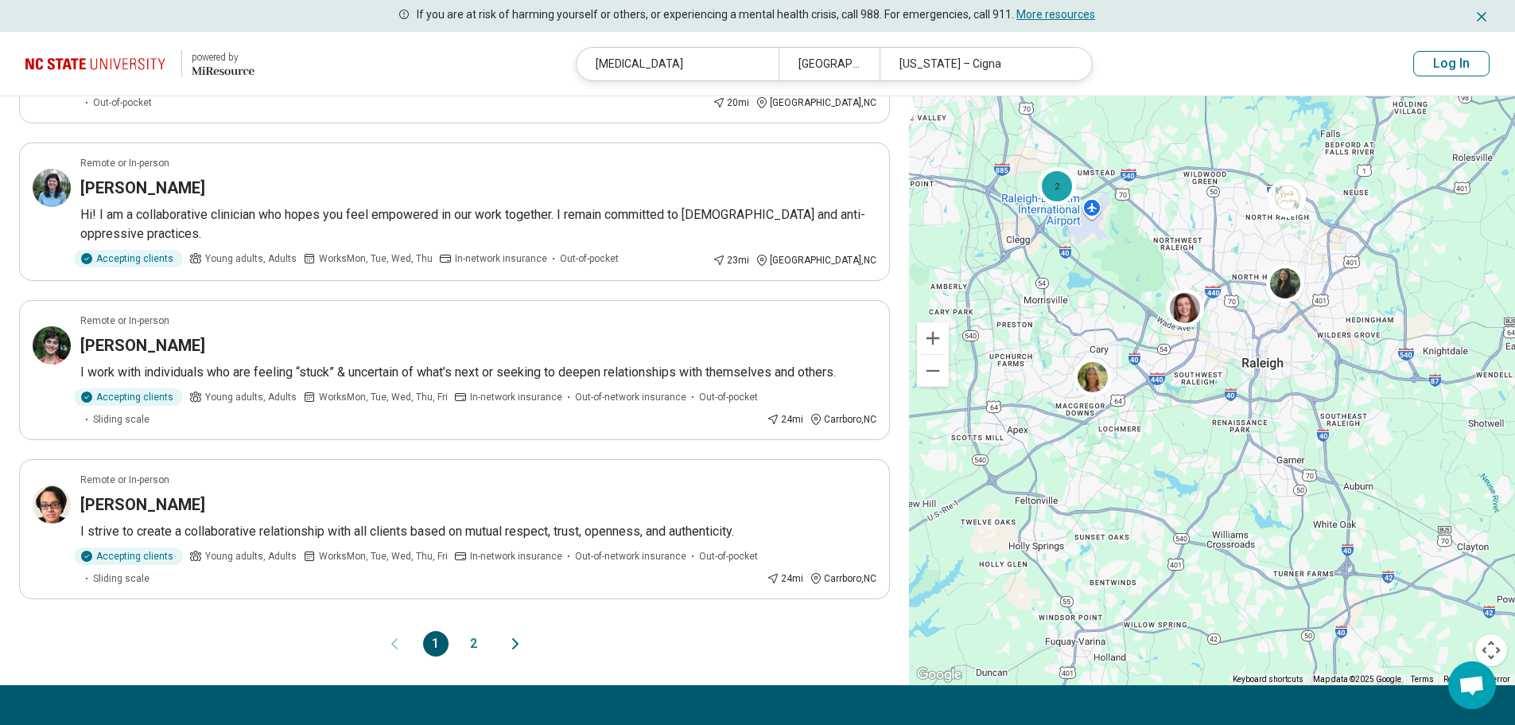
click at [466, 631] on button "2" at bounding box center [473, 643] width 25 height 25
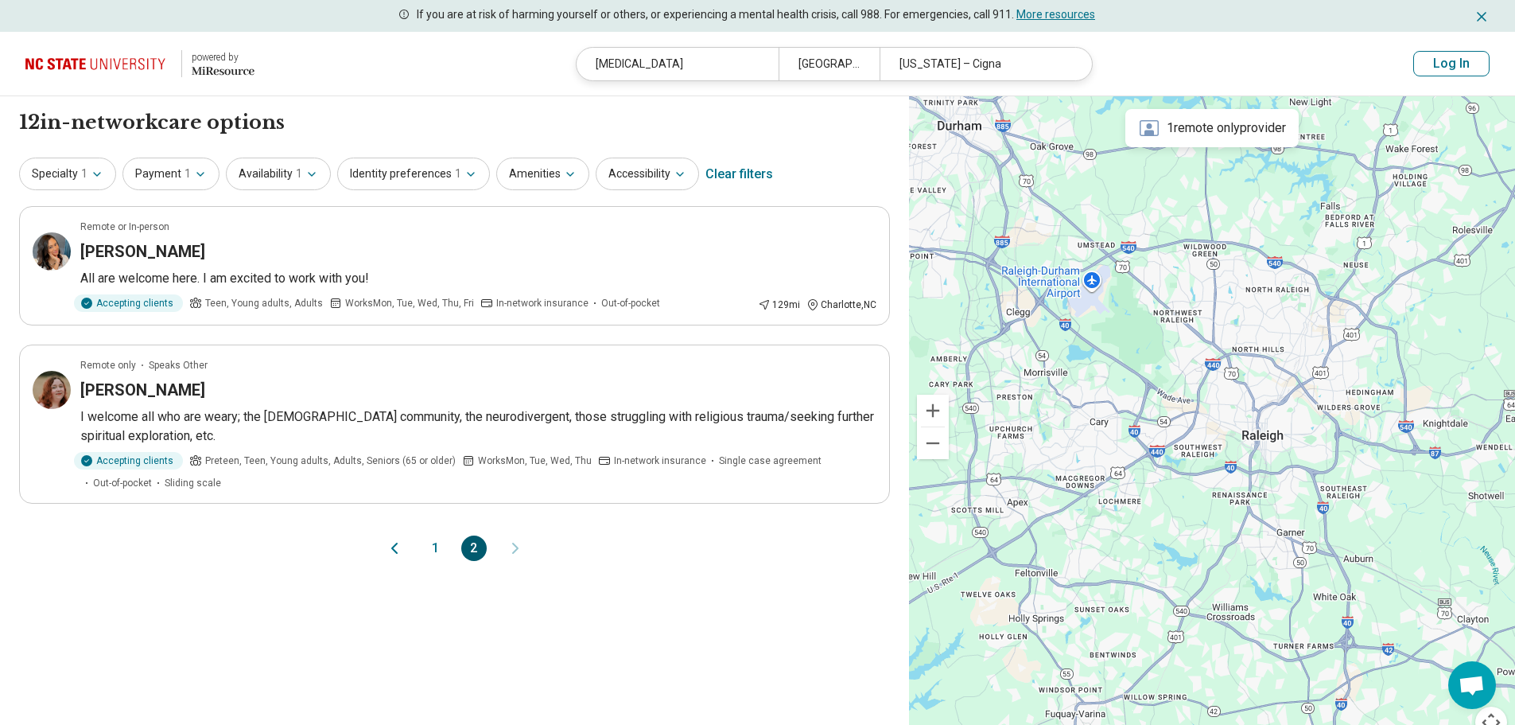
click at [440, 554] on button "1" at bounding box center [435, 547] width 25 height 25
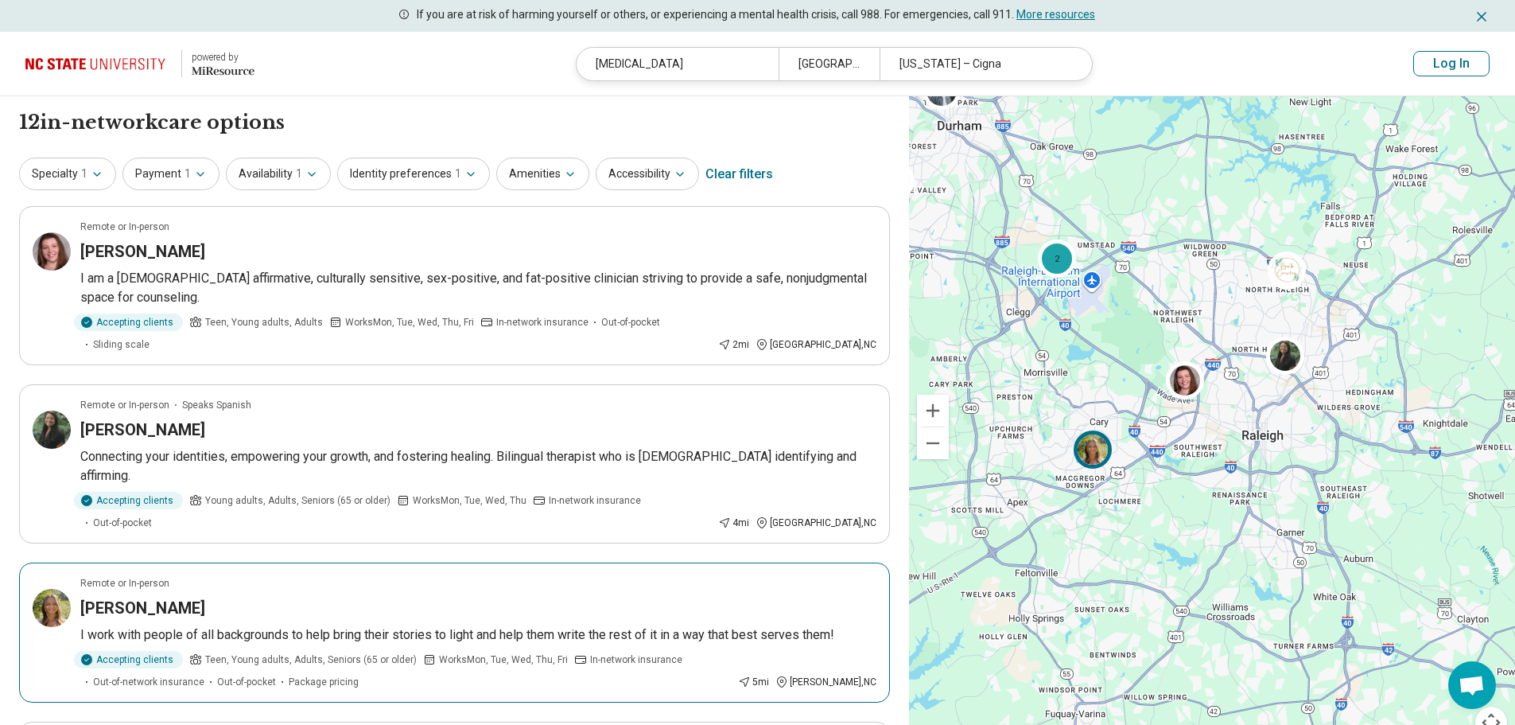
click at [152, 597] on h3 "Madeleine Krause" at bounding box center [142, 608] width 125 height 22
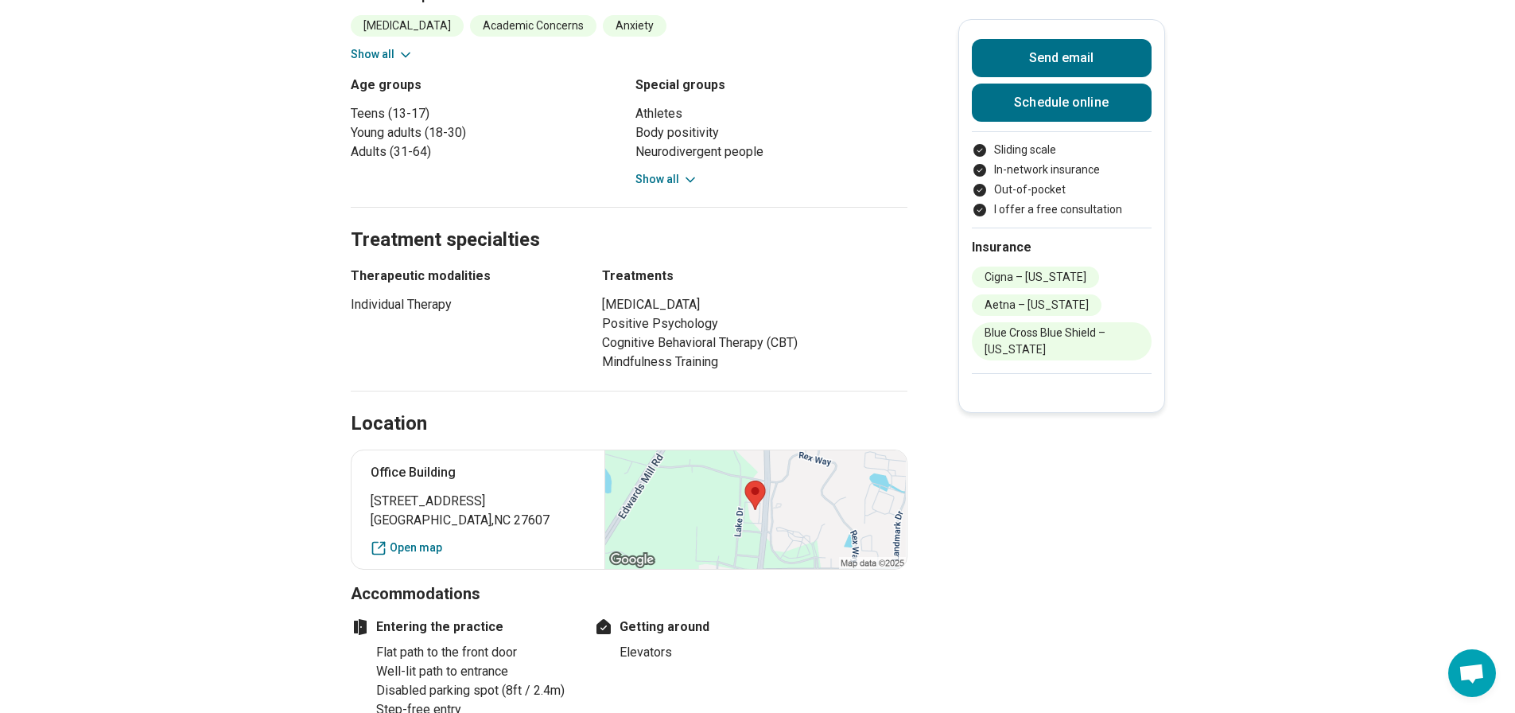
scroll to position [875, 0]
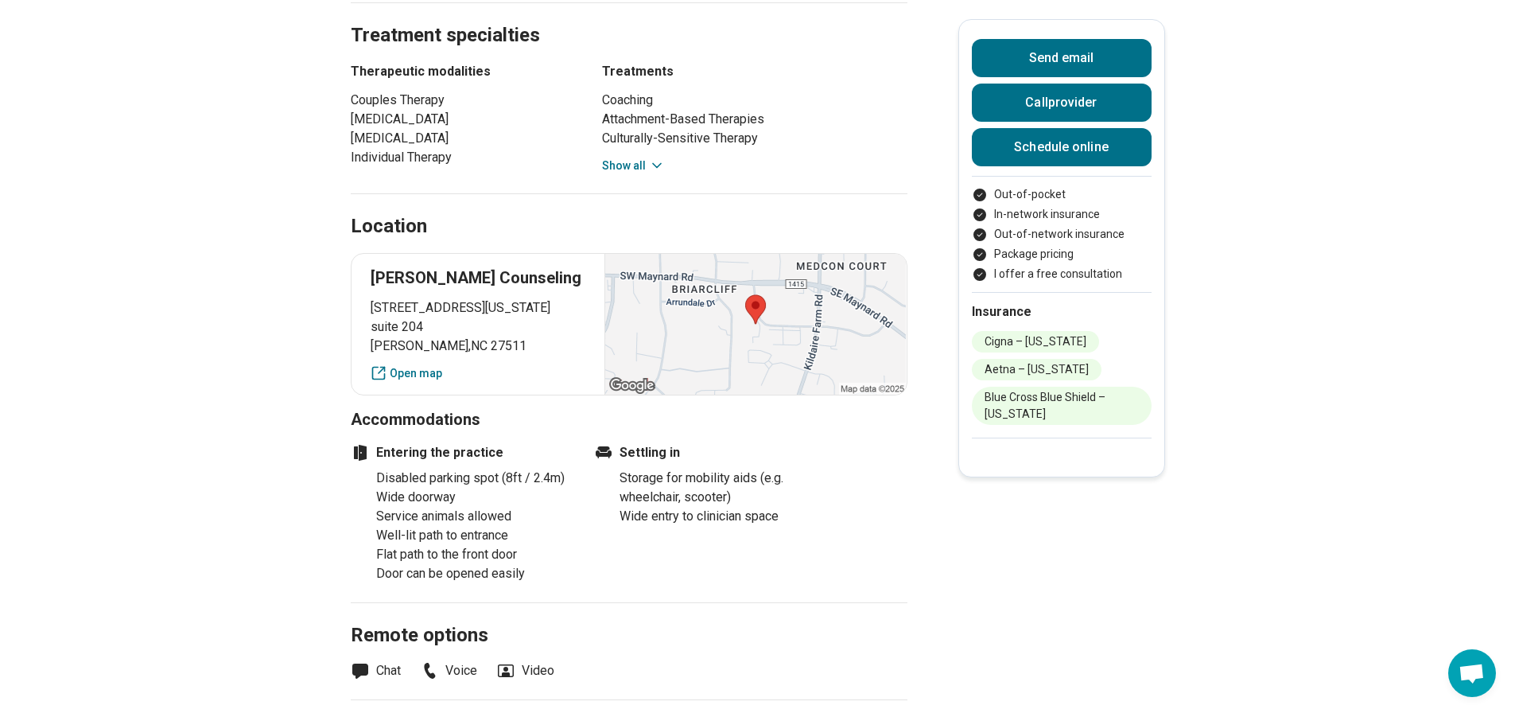
scroll to position [883, 0]
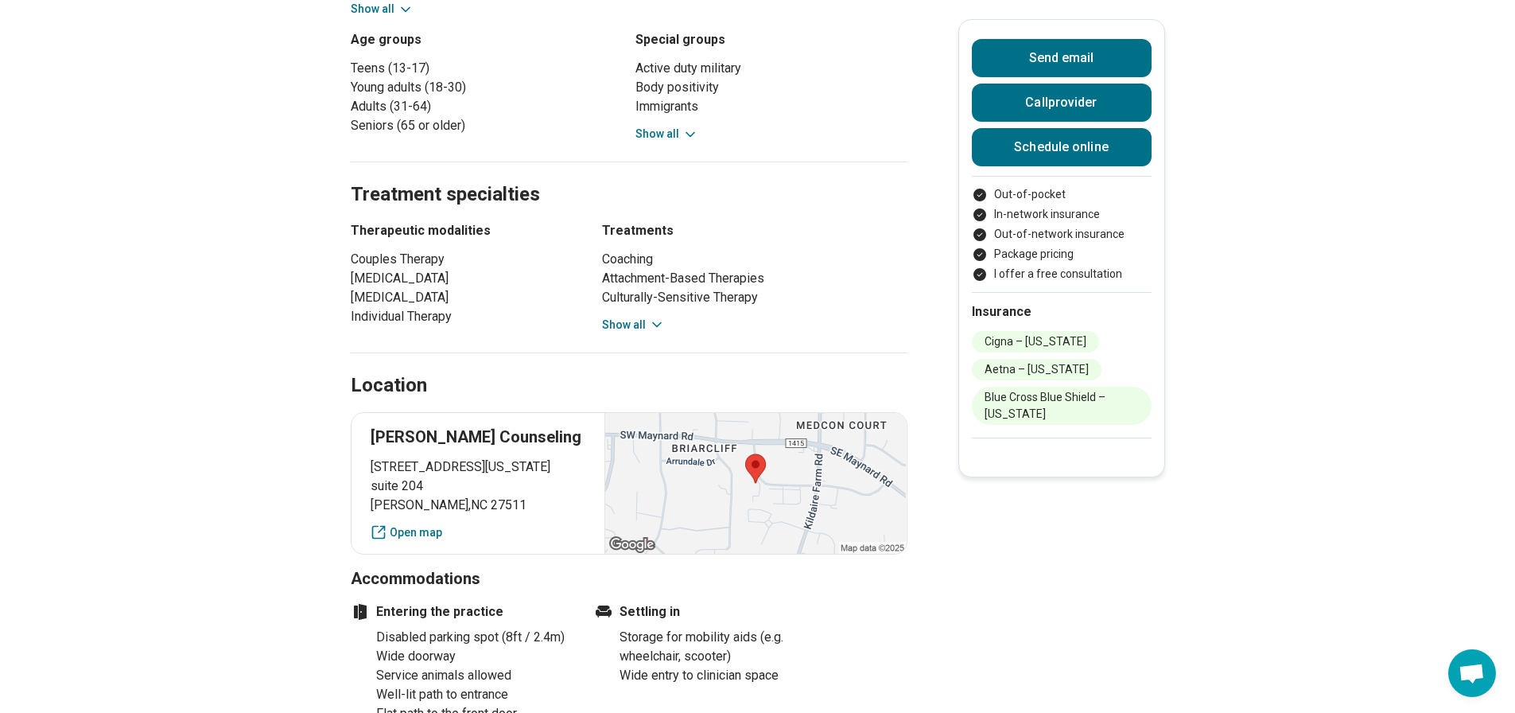
click at [652, 317] on icon at bounding box center [657, 325] width 16 height 16
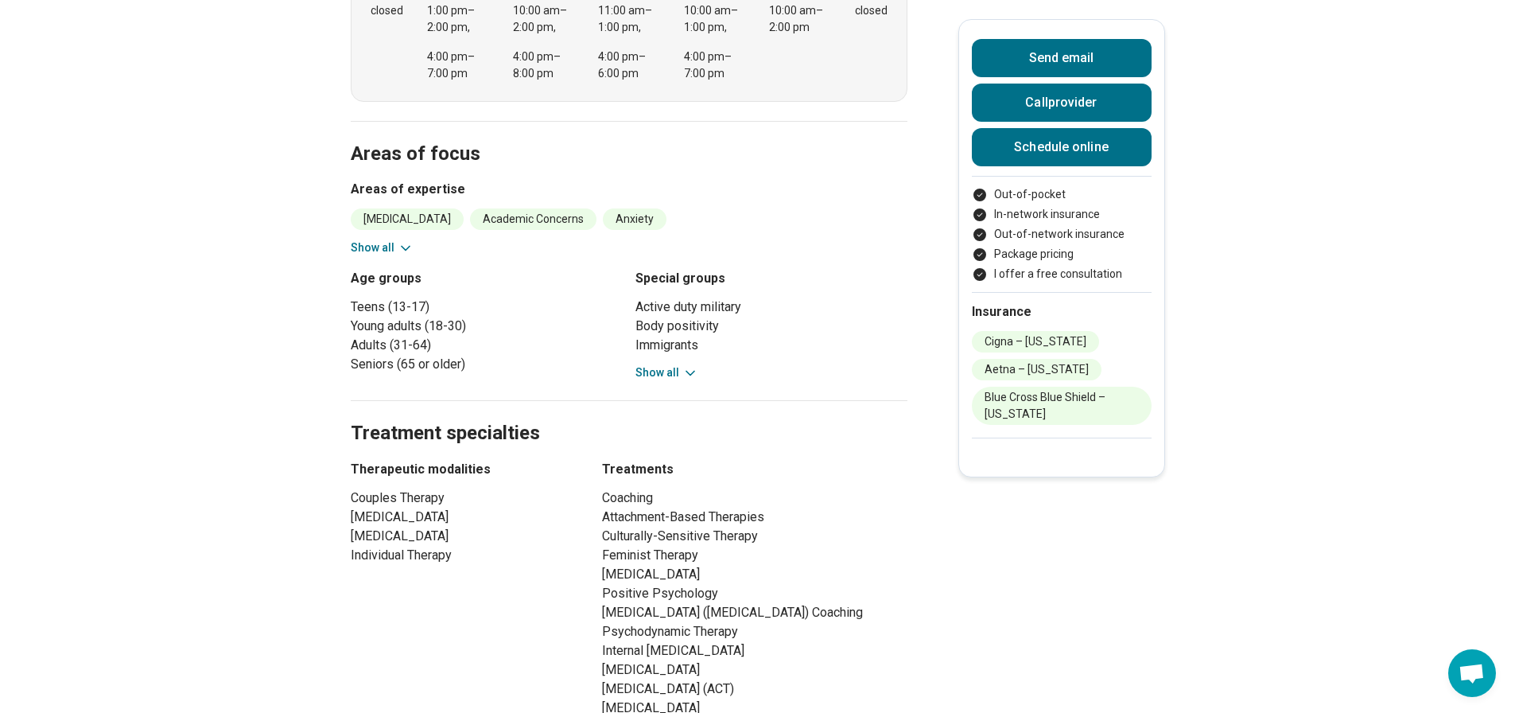
scroll to position [565, 0]
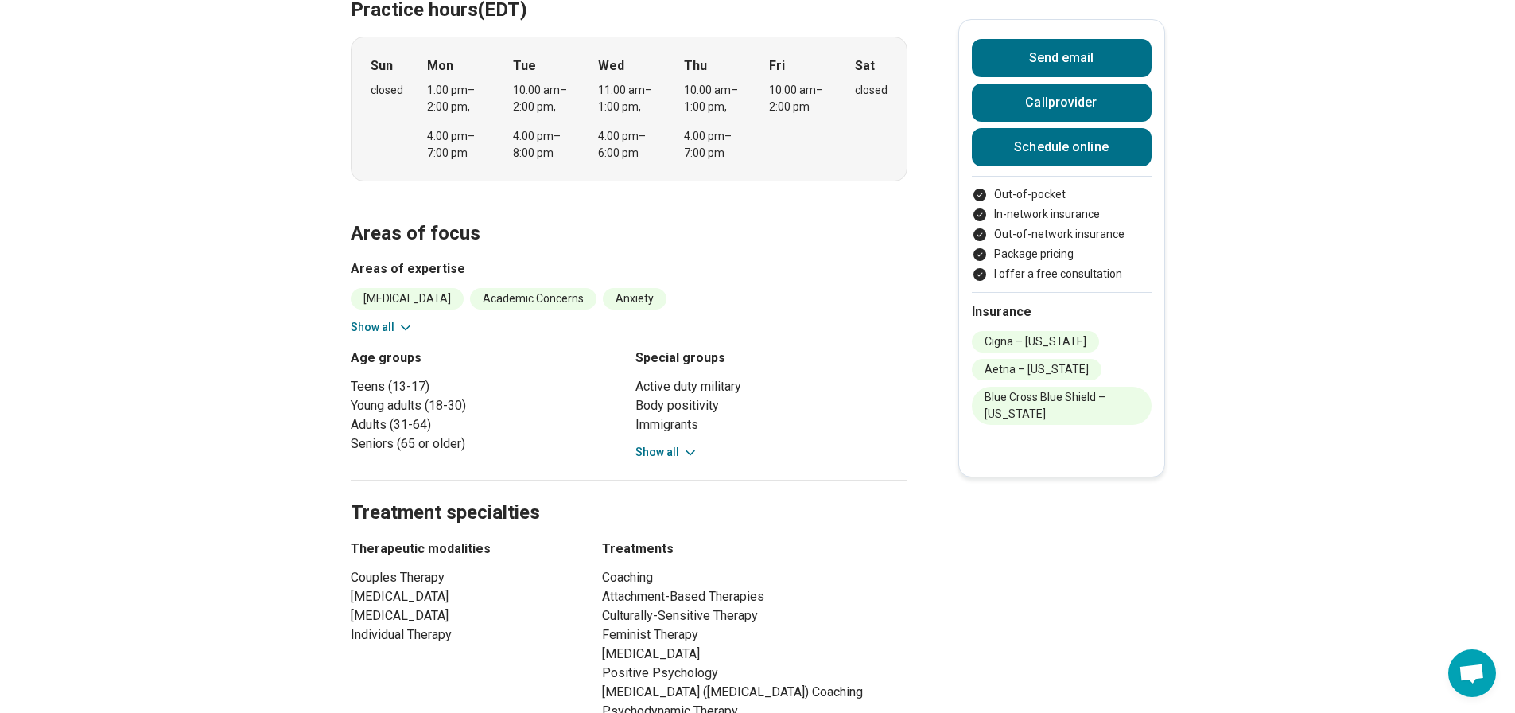
click at [669, 390] on div "Active duty military Body positivity Immigrants Neurodivergent people People of…" at bounding box center [771, 419] width 272 height 84
click at [672, 444] on button "Show all" at bounding box center [666, 452] width 63 height 17
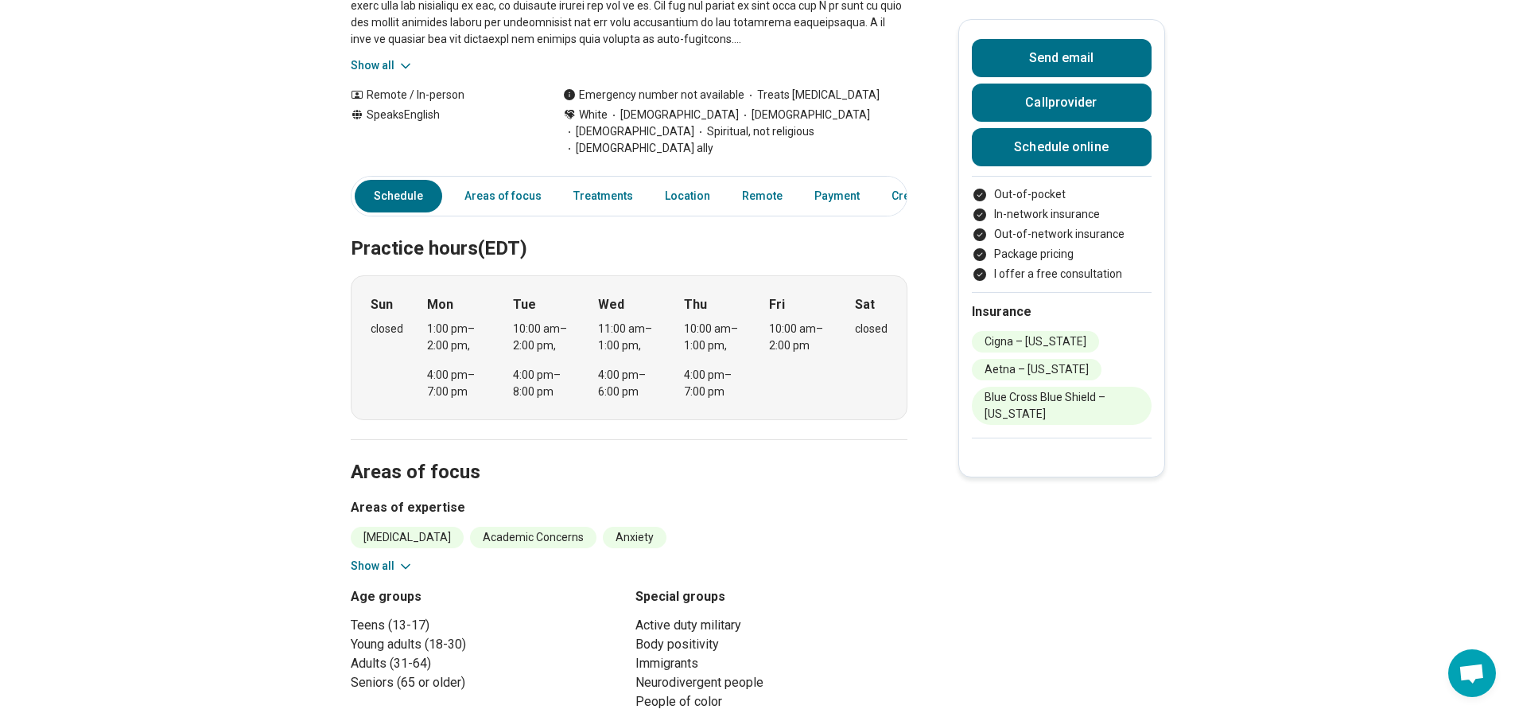
scroll to position [87, 0]
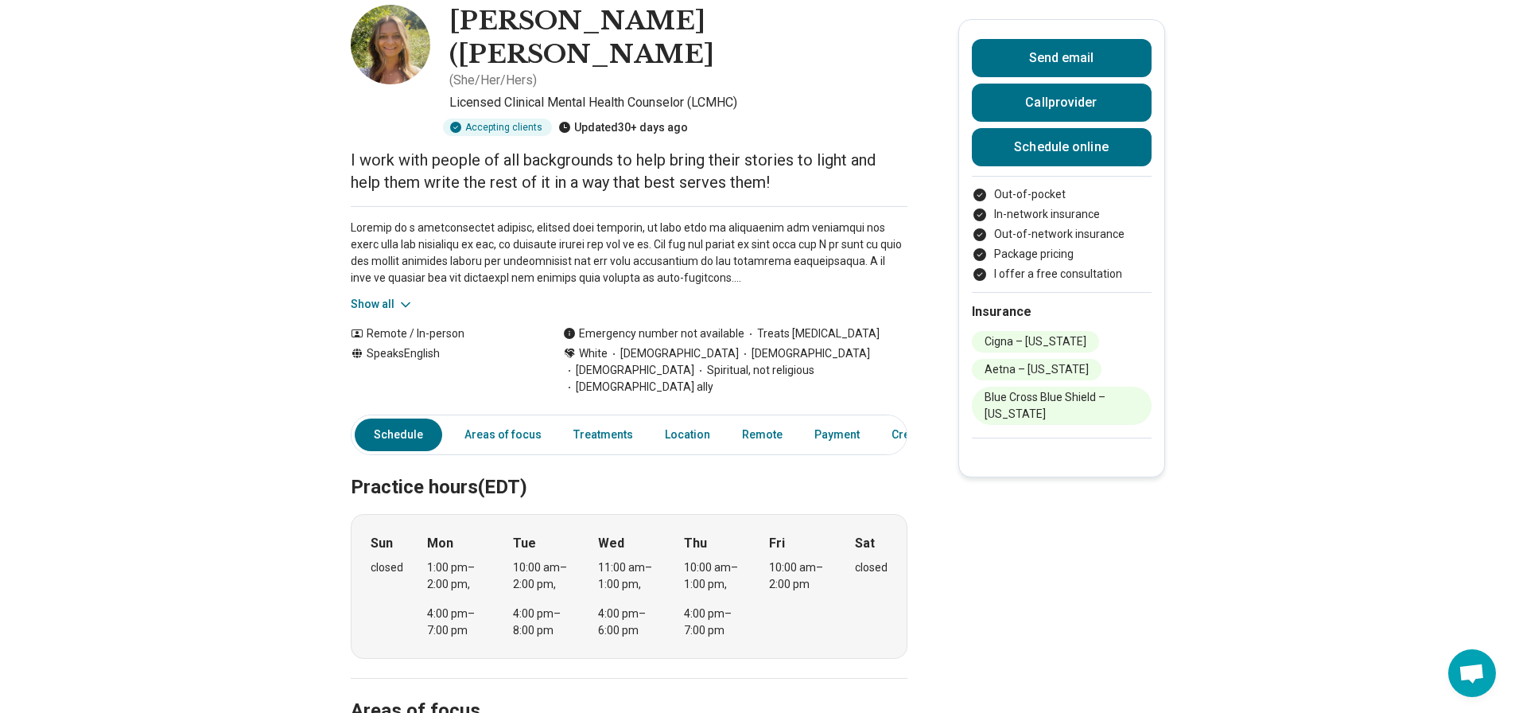
click at [371, 296] on button "Show all" at bounding box center [382, 304] width 63 height 17
